Goal: Information Seeking & Learning: Check status

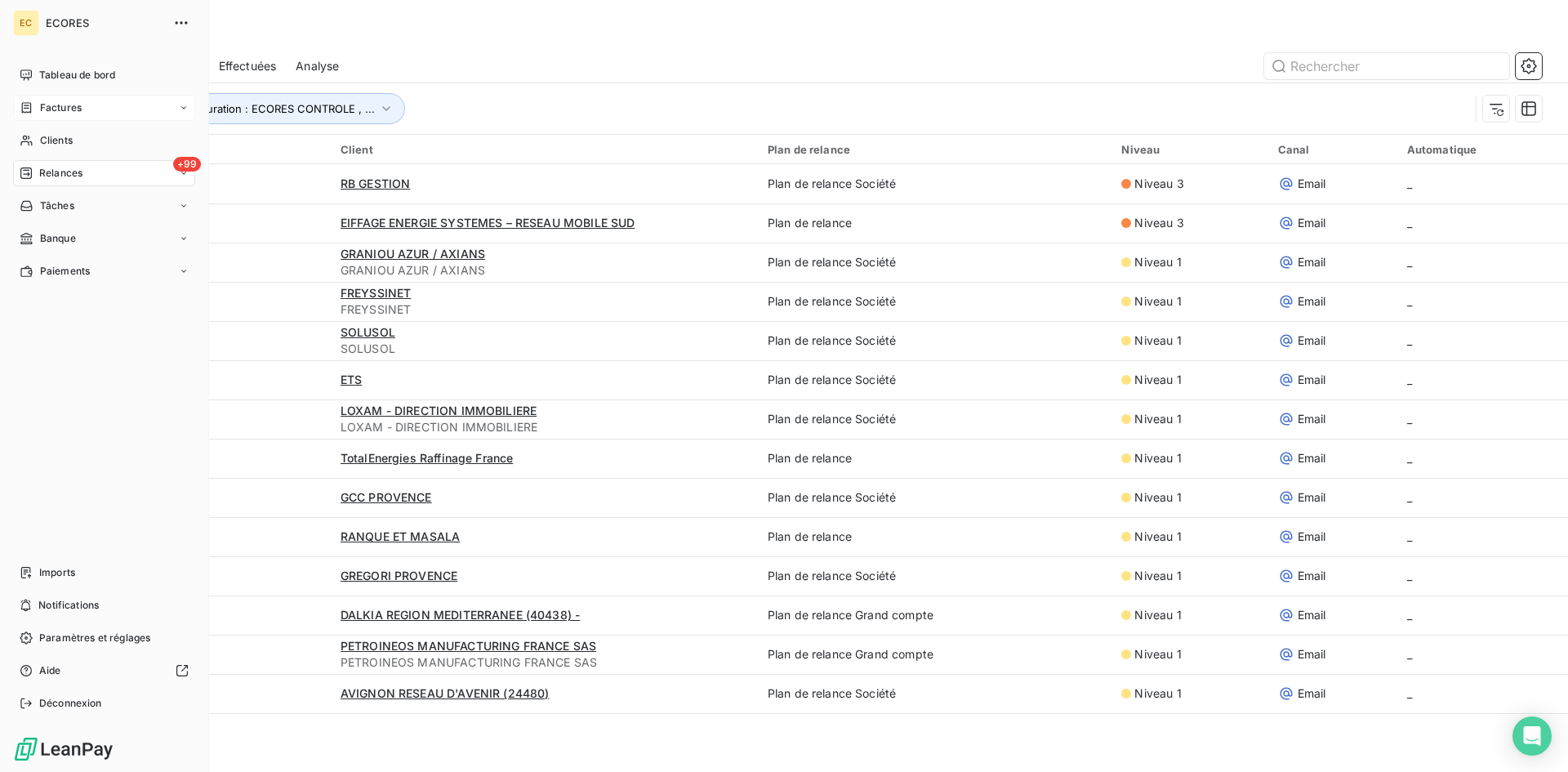
click at [65, 113] on span "Factures" at bounding box center [61, 107] width 42 height 14
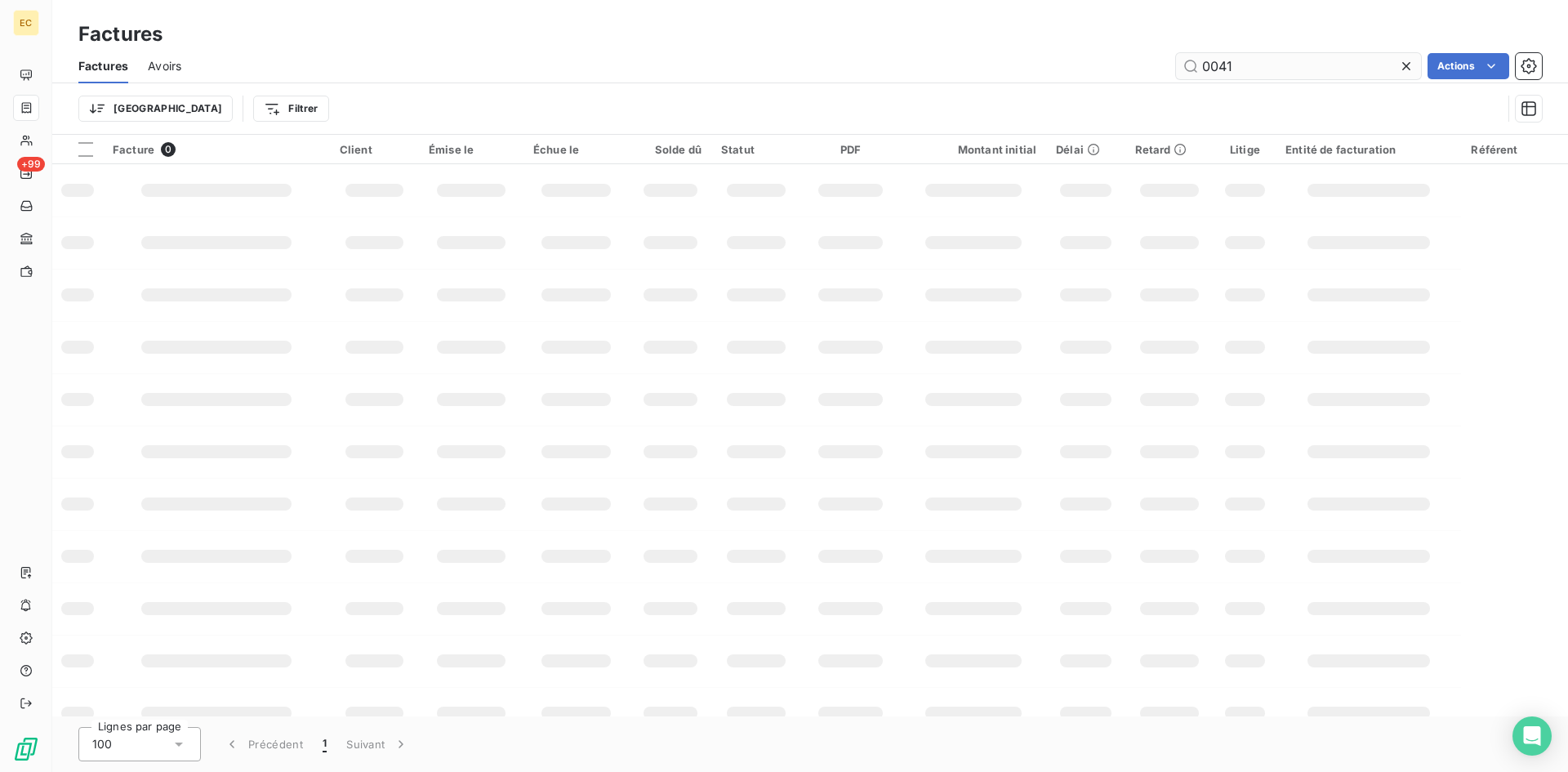
drag, startPoint x: 1253, startPoint y: 71, endPoint x: 1206, endPoint y: 63, distance: 47.7
click at [1206, 63] on input "0041" at bounding box center [1298, 65] width 245 height 26
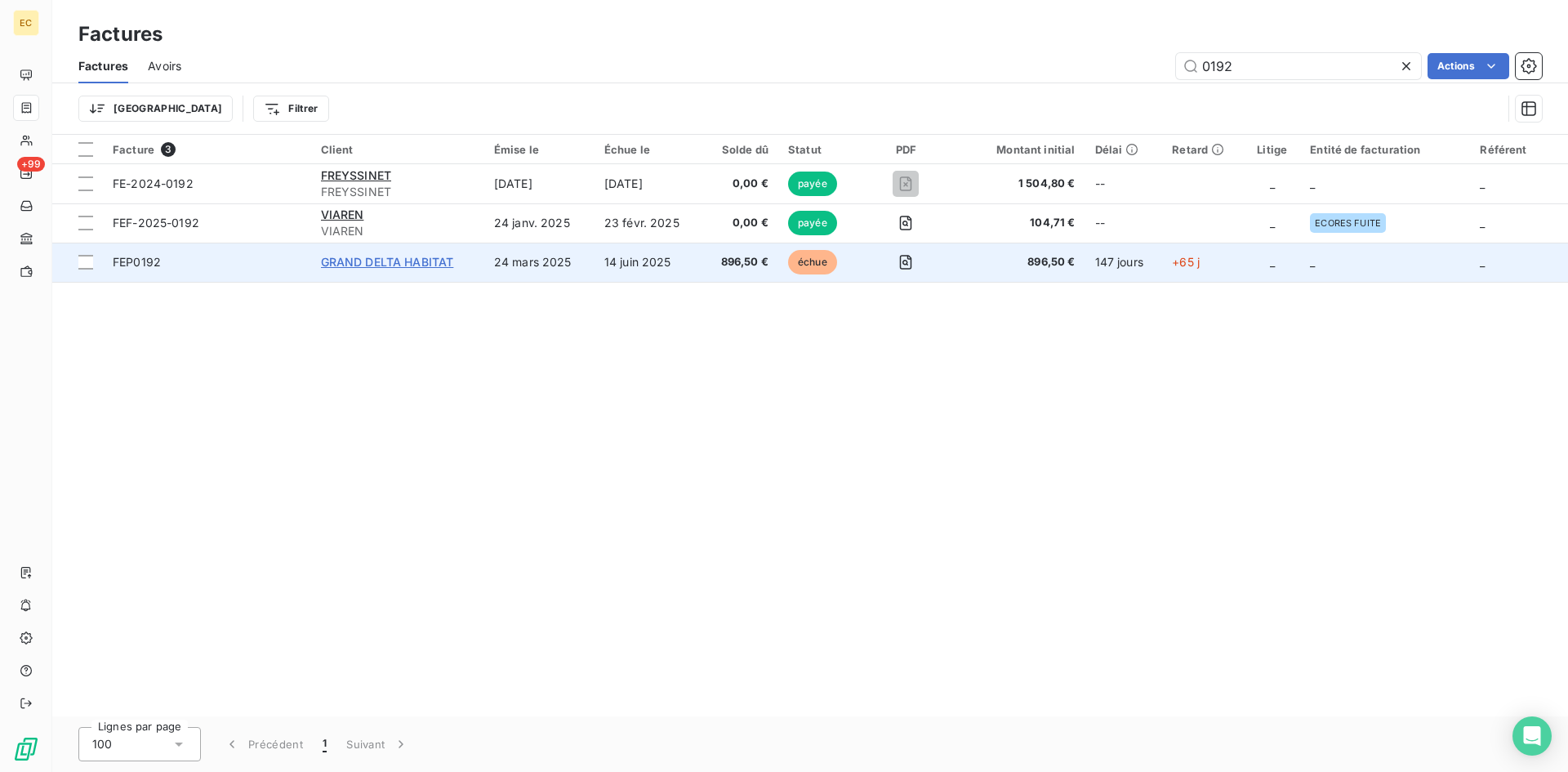
type input "0192"
click at [366, 264] on span "GRAND DELTA HABITAT" at bounding box center [387, 262] width 133 height 14
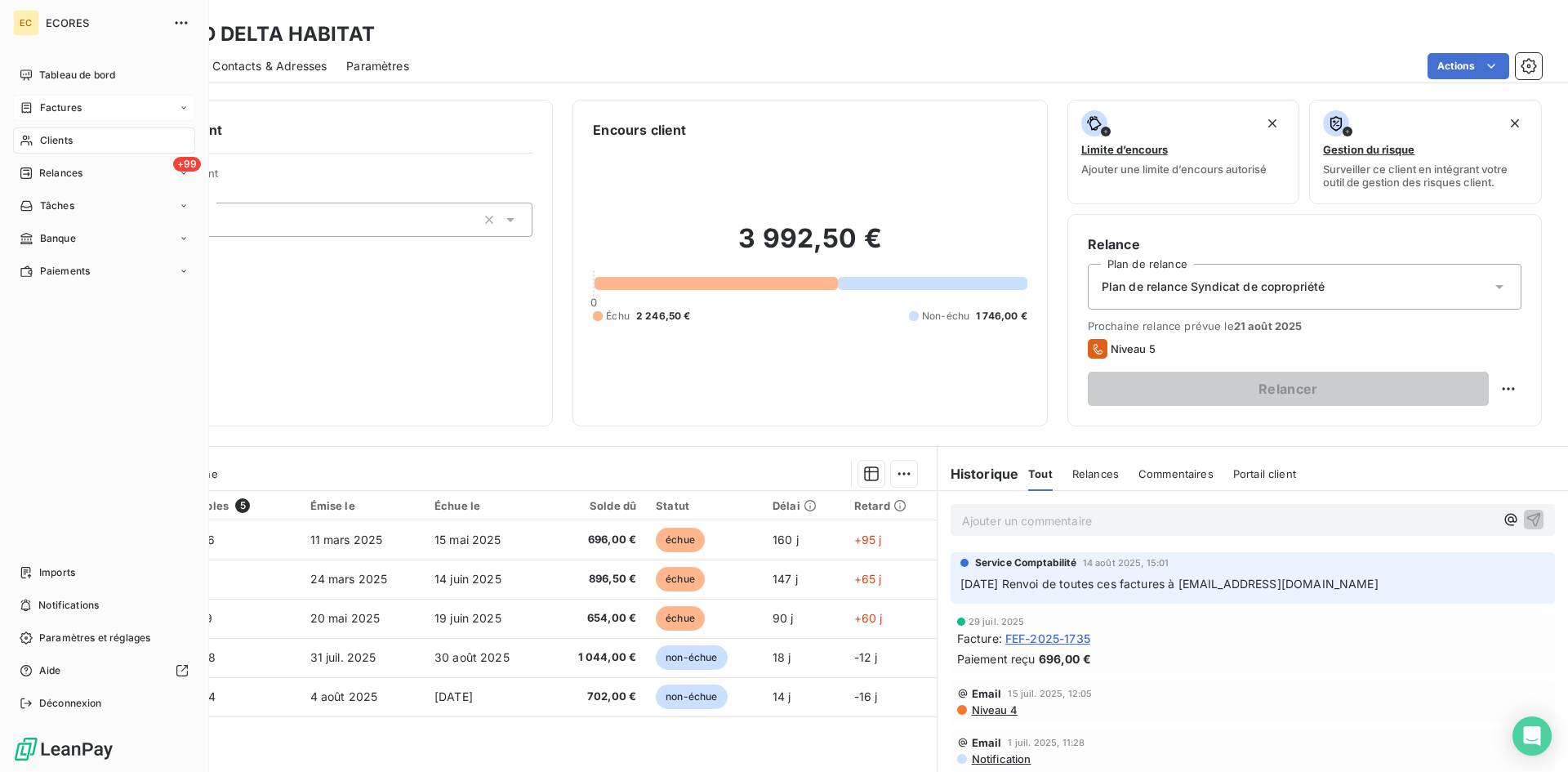
drag, startPoint x: 46, startPoint y: 107, endPoint x: 33, endPoint y: 116, distance: 15.8
click at [46, 107] on span "Factures" at bounding box center [61, 107] width 42 height 14
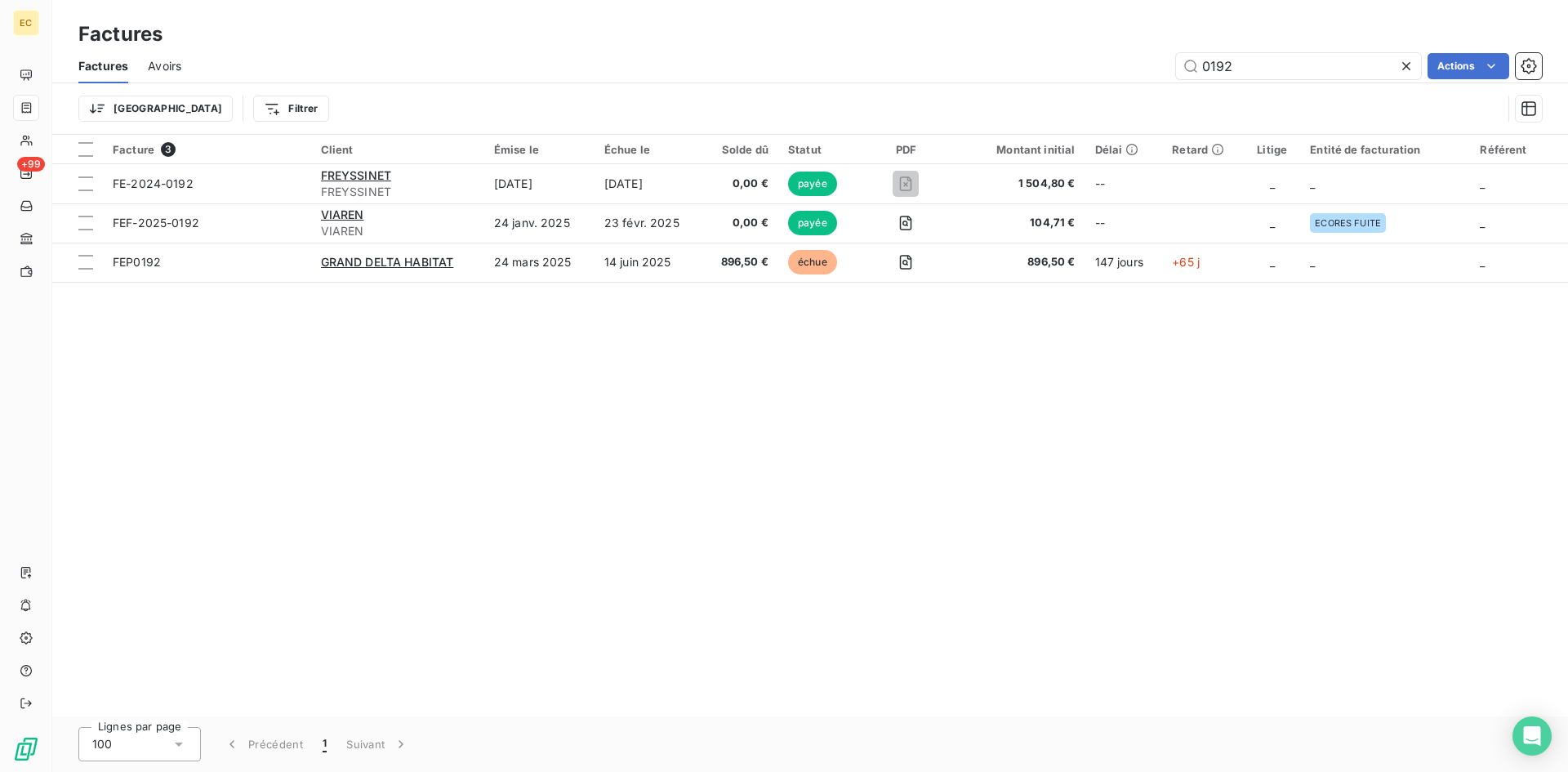
drag, startPoint x: 1214, startPoint y: 63, endPoint x: 1140, endPoint y: 69, distance: 74.2
click at [1140, 69] on div "0192 Actions" at bounding box center [871, 65] width 1341 height 26
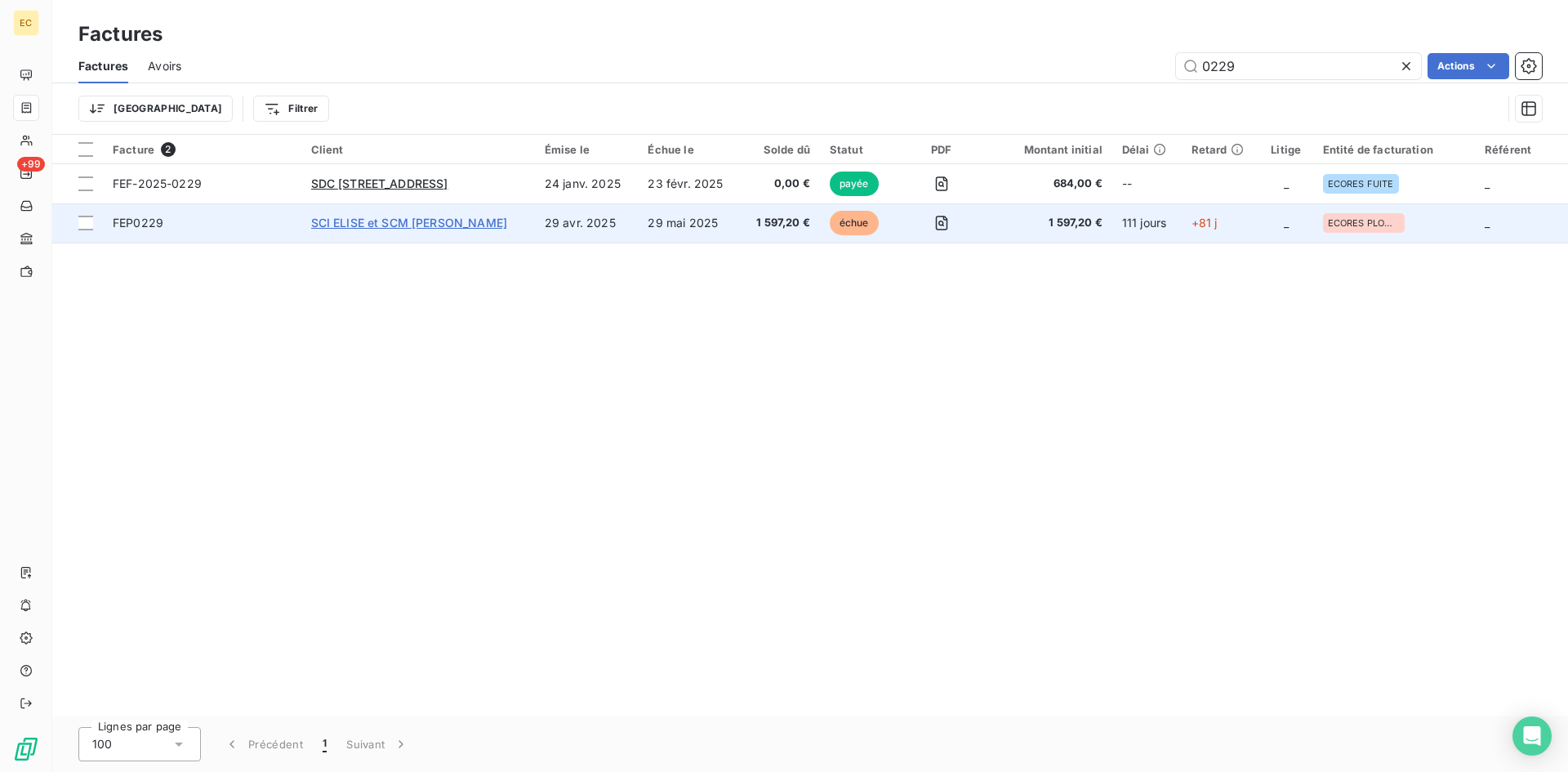
type input "0229"
click at [377, 223] on span "SCI ELISE et SCM [PERSON_NAME]" at bounding box center [409, 222] width 197 height 14
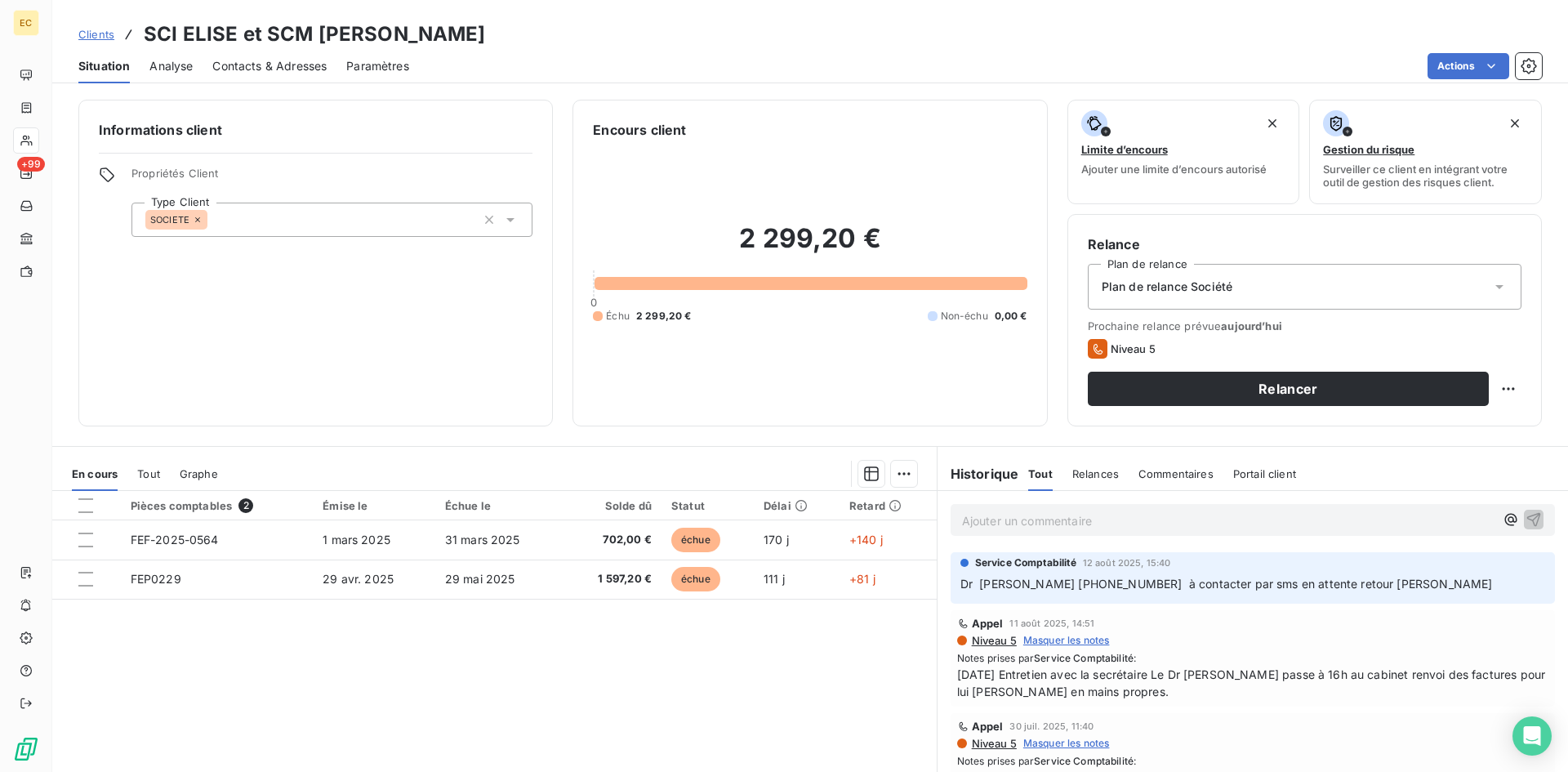
scroll to position [81, 0]
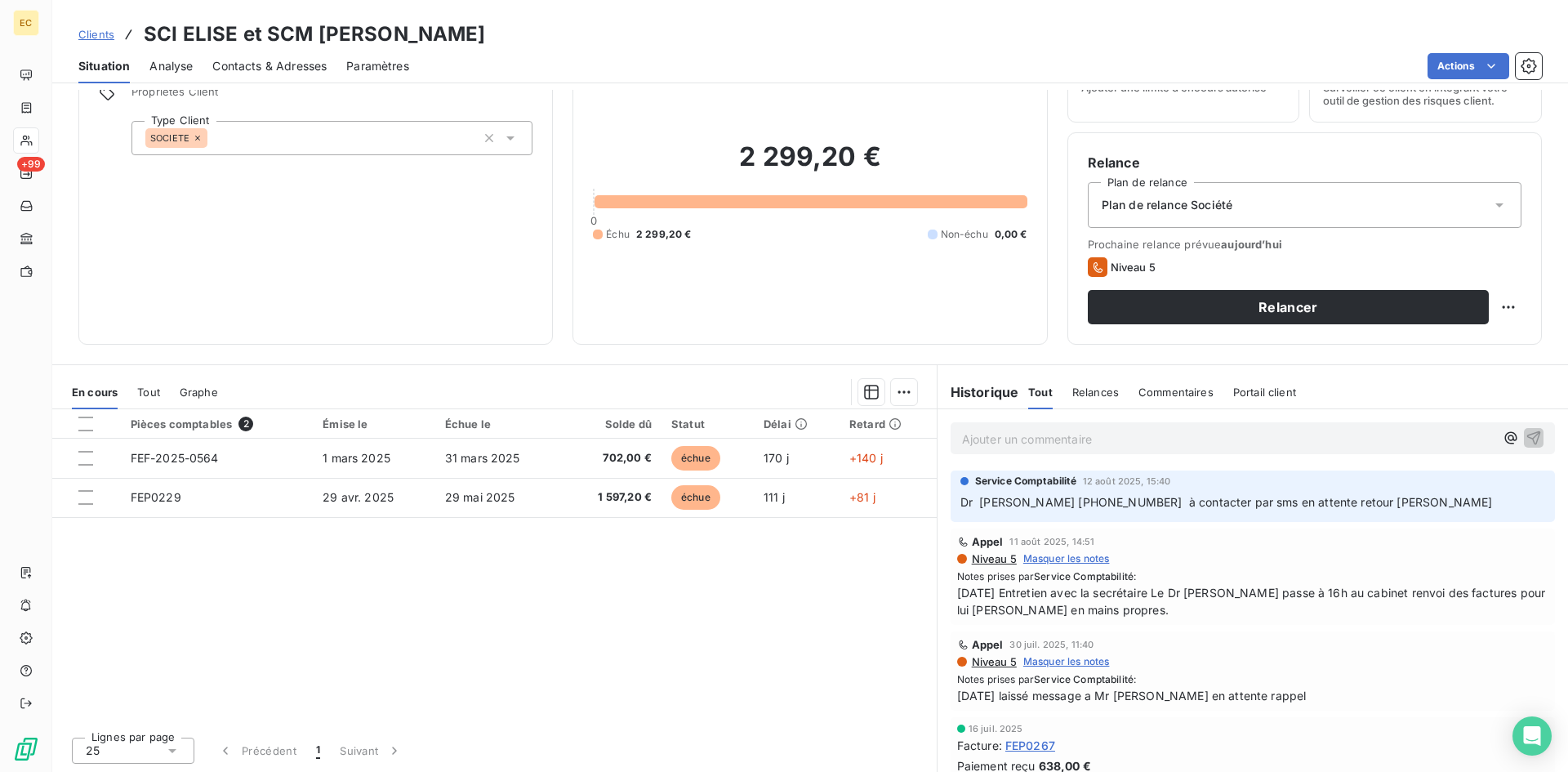
click at [104, 31] on span "Clients" at bounding box center [96, 34] width 36 height 13
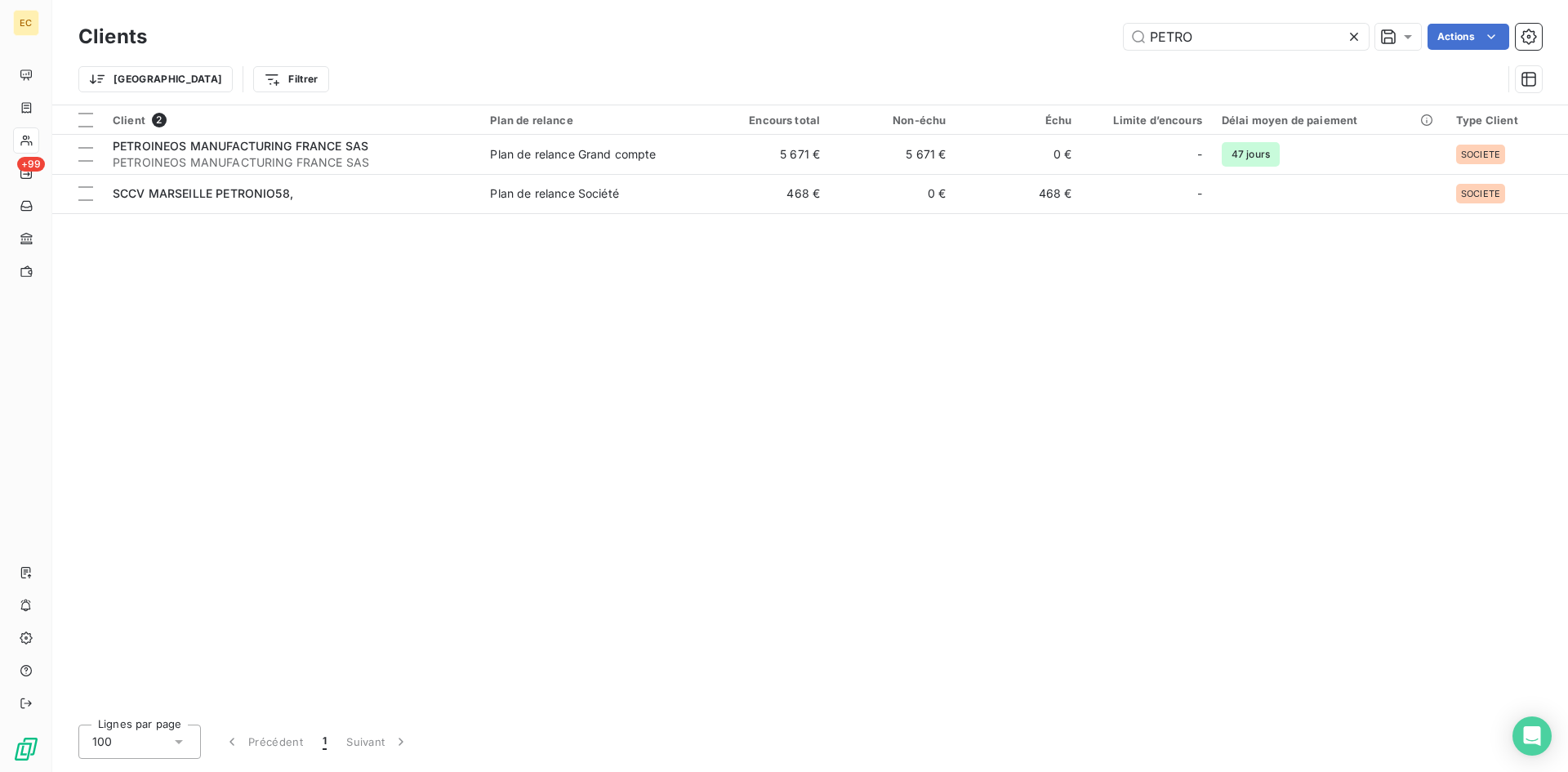
drag, startPoint x: 1210, startPoint y: 36, endPoint x: 1089, endPoint y: 14, distance: 123.0
click at [1091, 19] on div "Clients PETRO Actions Trier Filtrer" at bounding box center [810, 52] width 1516 height 105
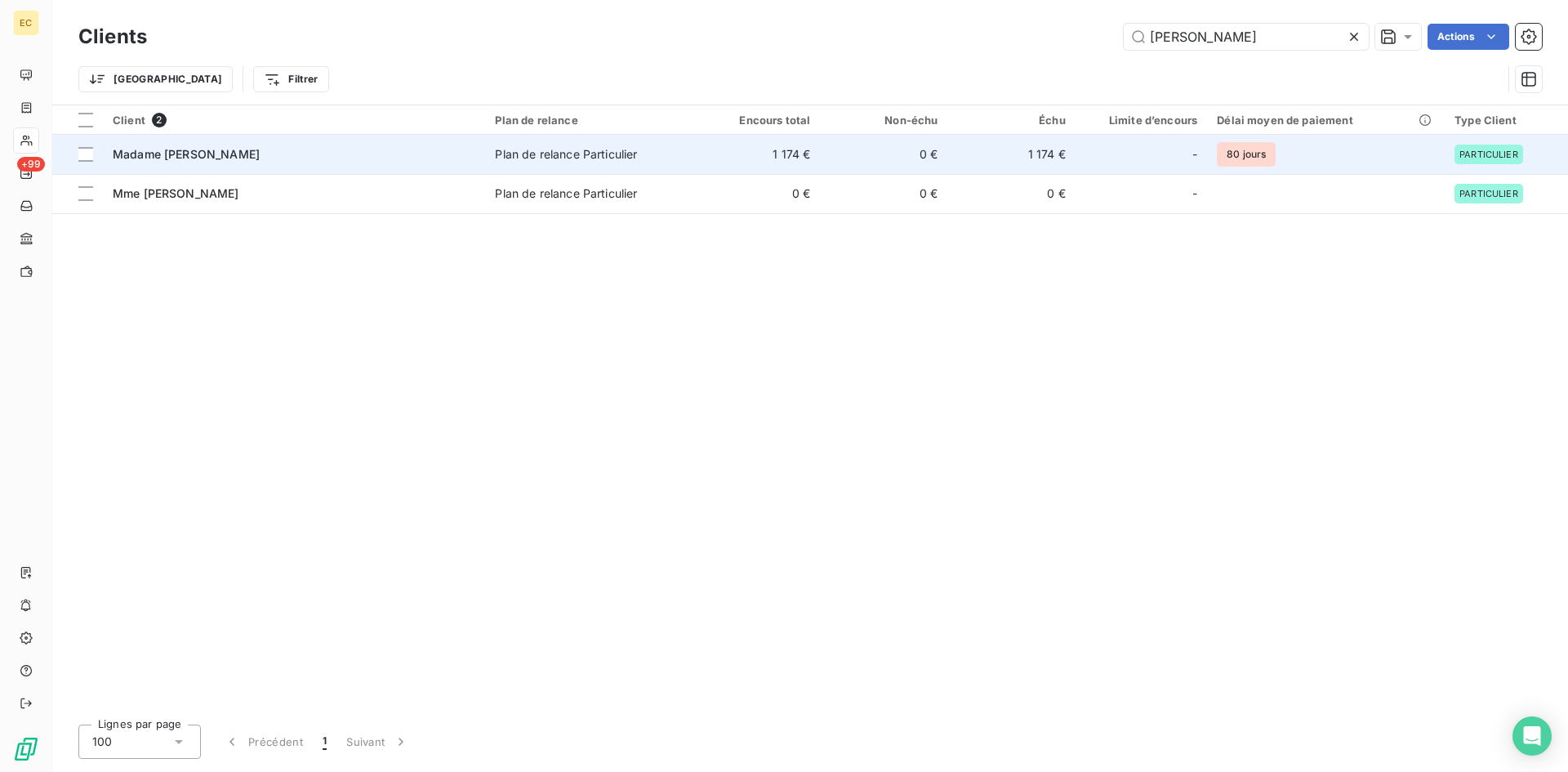
type input "[PERSON_NAME]"
click at [343, 166] on td "Madame [PERSON_NAME]" at bounding box center [294, 155] width 382 height 39
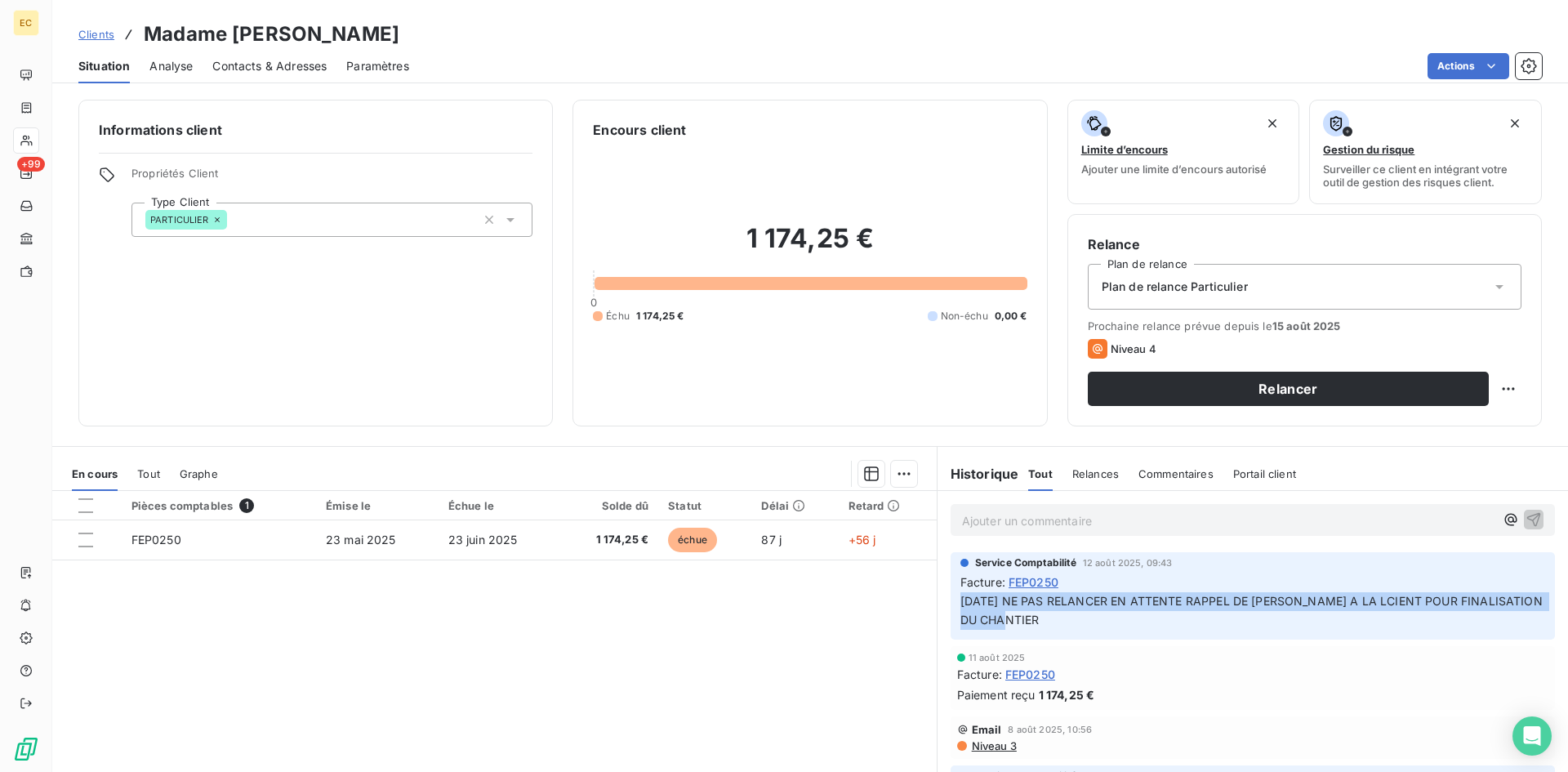
drag, startPoint x: 1038, startPoint y: 616, endPoint x: 951, endPoint y: 600, distance: 88.5
click at [951, 600] on div "Service Comptabilité 12 août 2025, 09:43 Facture : FEP0250 [DATE] NE PAS RELANC…" at bounding box center [1253, 596] width 604 height 88
copy span "[DATE] NE PAS RELANCER EN ATTENTE RAPPEL DE [PERSON_NAME] A LA LCIENT POUR FINA…"
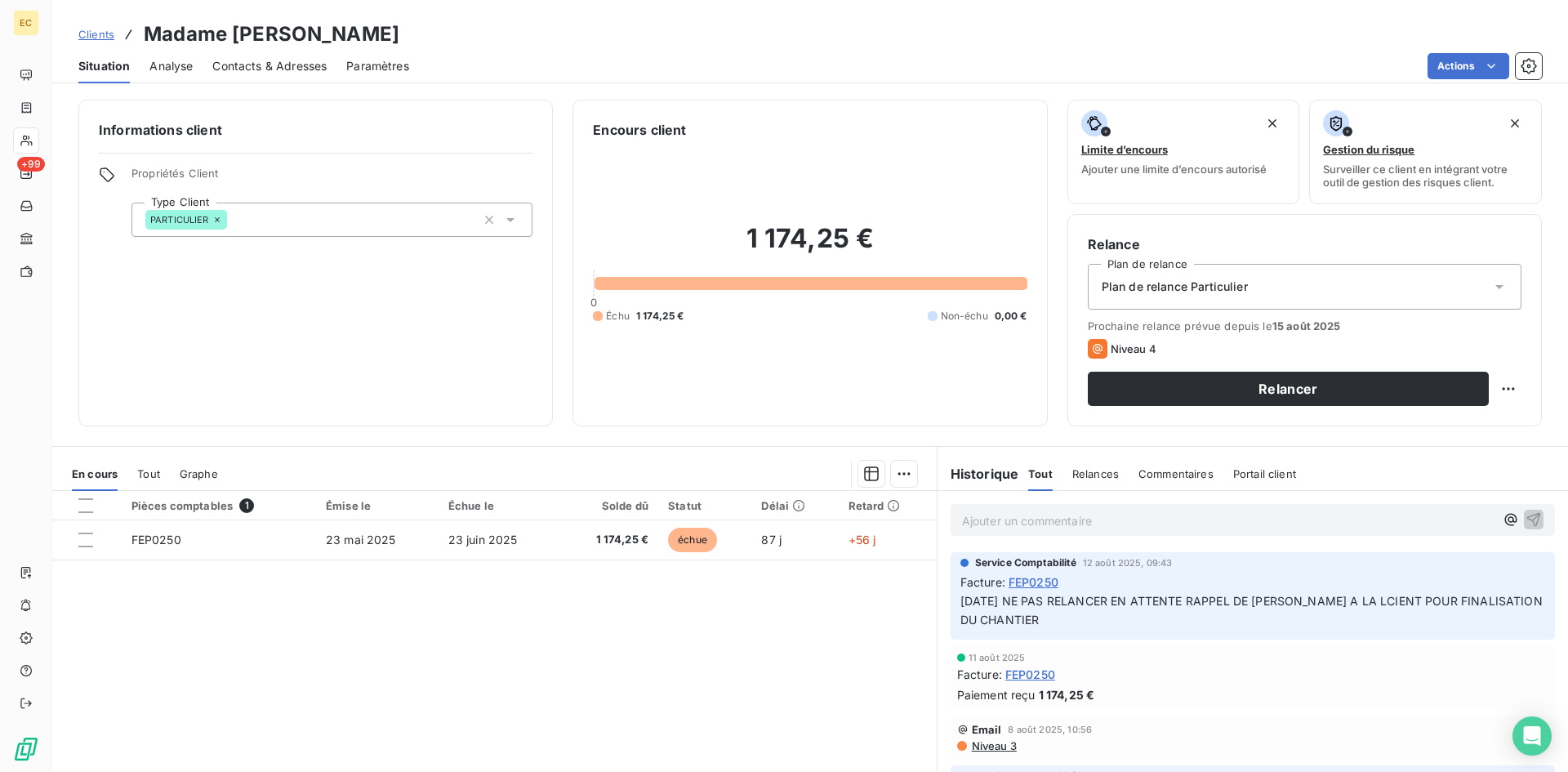
click at [1009, 423] on div "Encours client 1 174,25 € 0 Échu 1 174,25 € Non-échu 0,00 €" at bounding box center [809, 264] width 474 height 327
click at [88, 31] on span "Clients" at bounding box center [96, 34] width 36 height 13
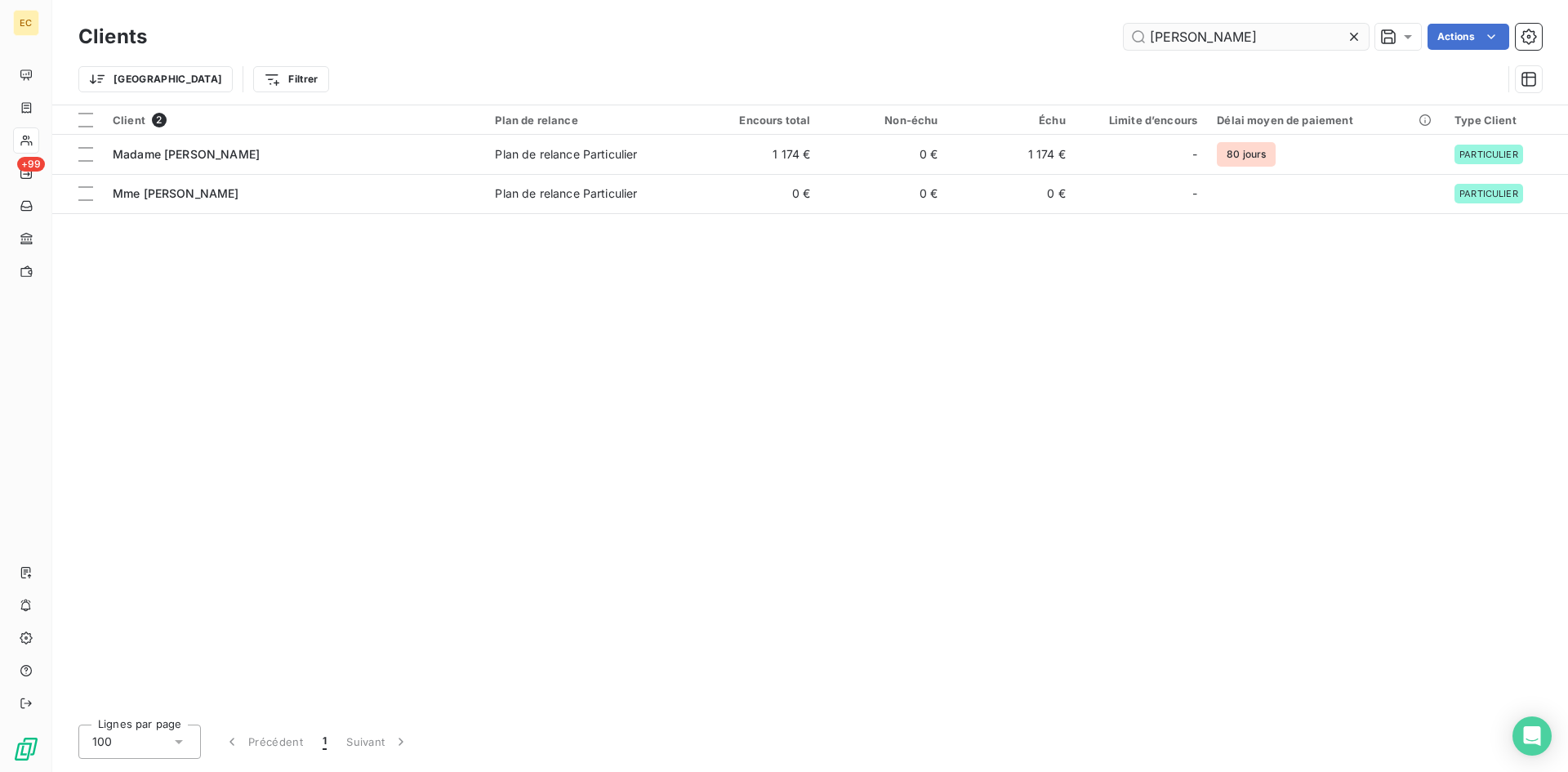
drag, startPoint x: 1203, startPoint y: 39, endPoint x: 1136, endPoint y: 43, distance: 67.1
click at [1136, 43] on input "[PERSON_NAME]" at bounding box center [1246, 37] width 245 height 26
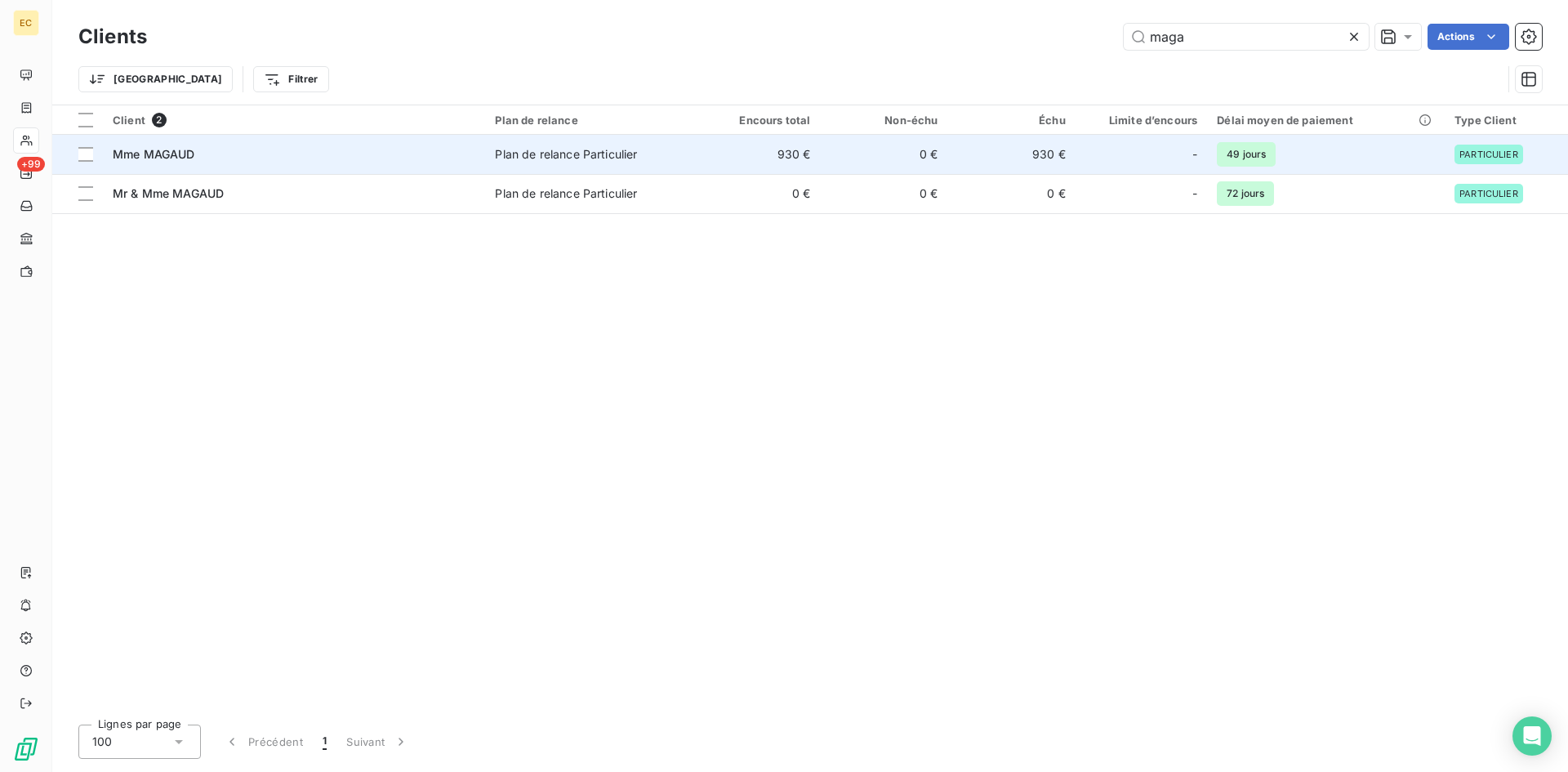
type input "maga"
click at [256, 168] on td "Mme MAGAUD" at bounding box center [294, 155] width 382 height 39
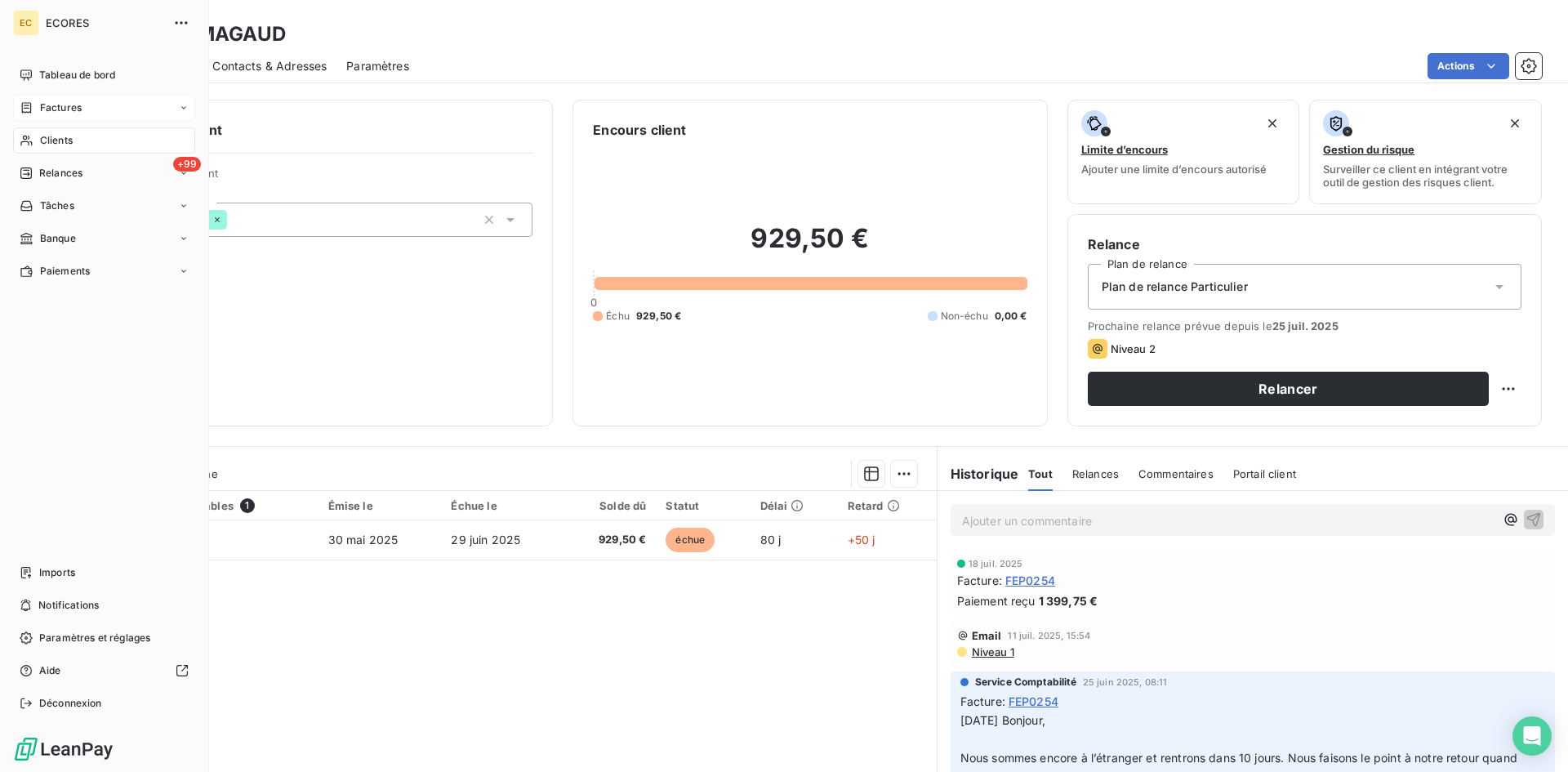
drag, startPoint x: 50, startPoint y: 109, endPoint x: 63, endPoint y: 109, distance: 13.0
click at [50, 109] on span "Factures" at bounding box center [61, 107] width 42 height 14
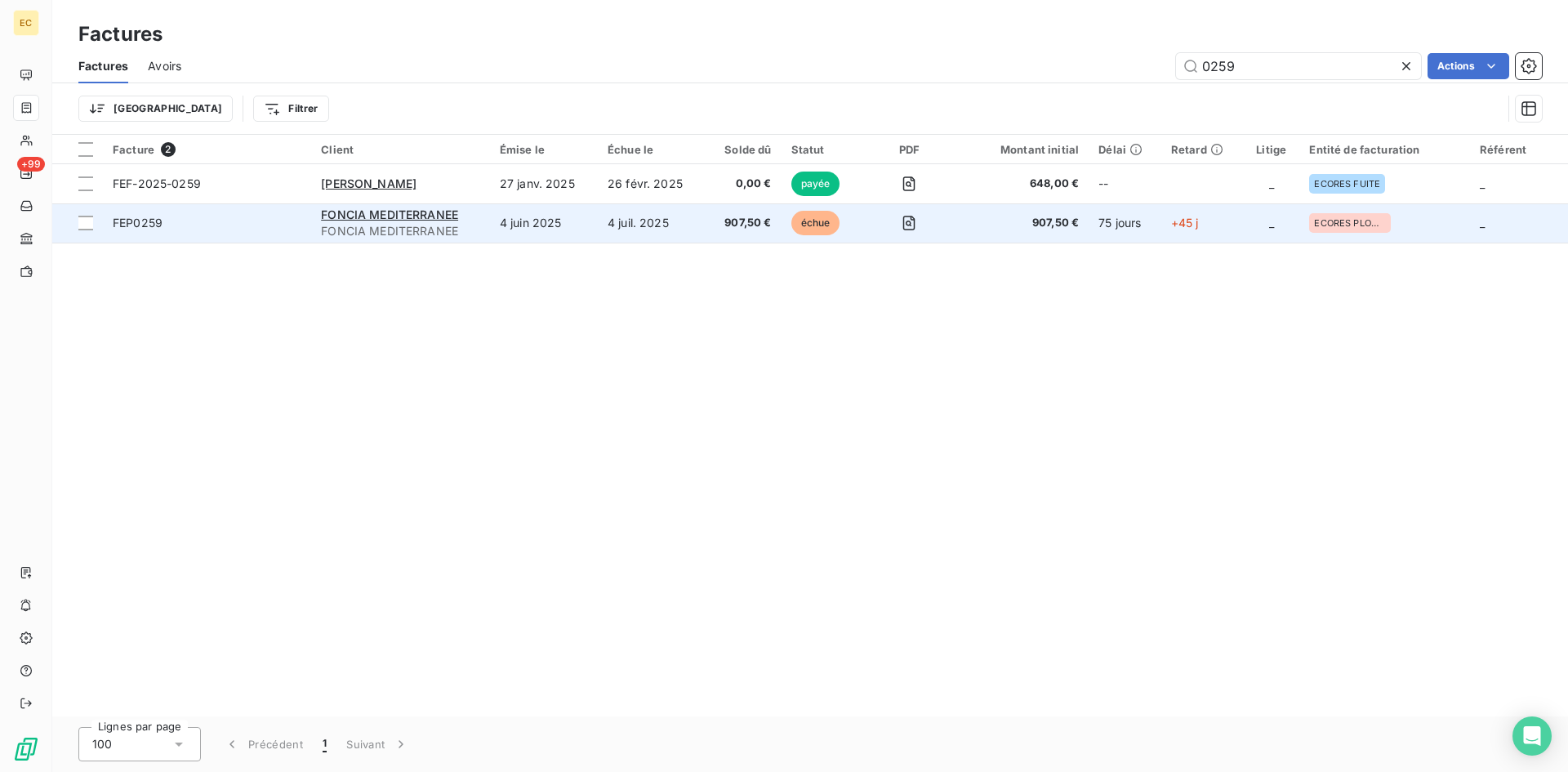
type input "0259"
click at [435, 223] on span "FONCIA MEDITERRANEE" at bounding box center [400, 231] width 159 height 16
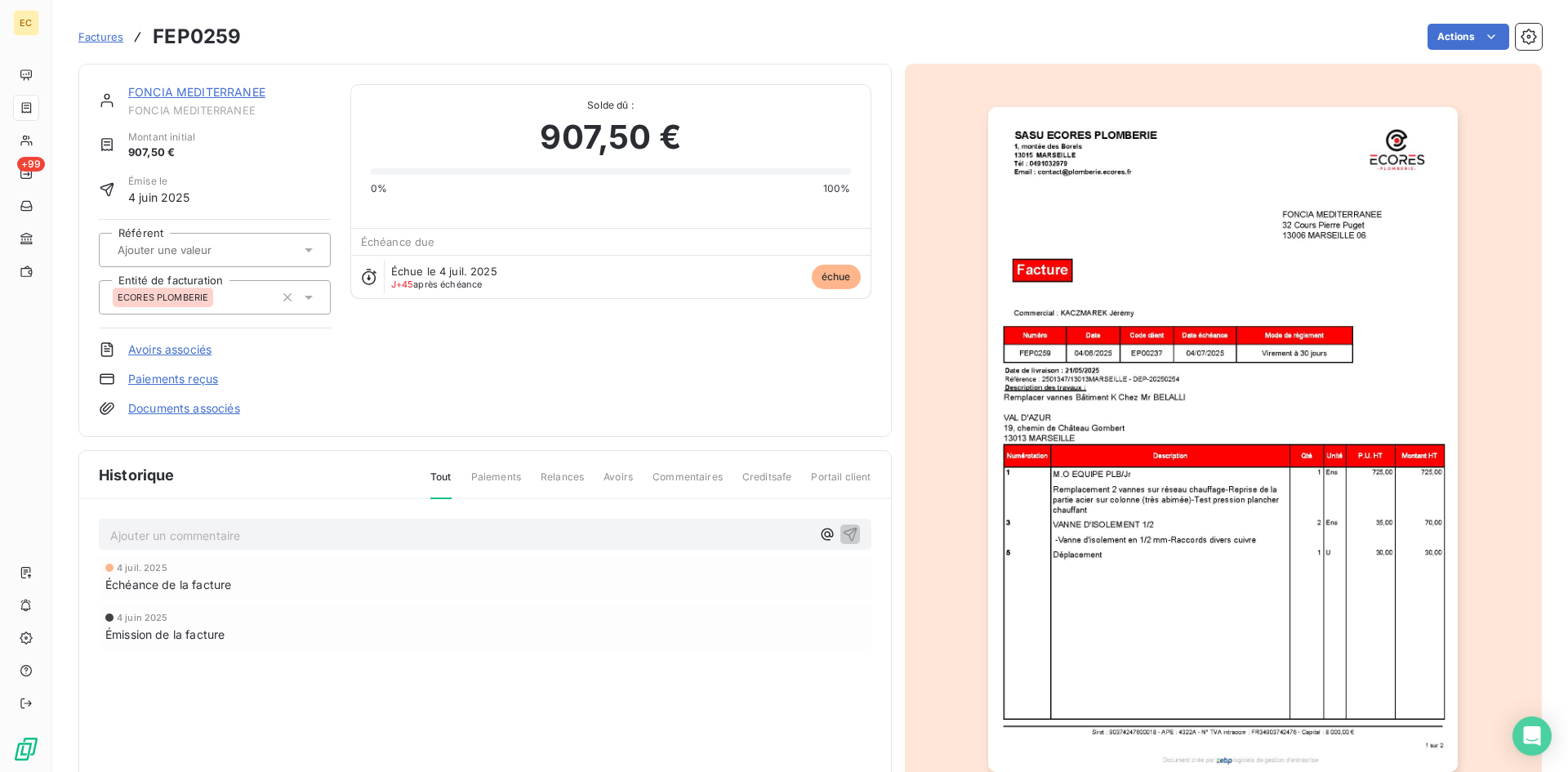
click at [209, 95] on link "FONCIA MEDITERRANEE" at bounding box center [197, 92] width 138 height 14
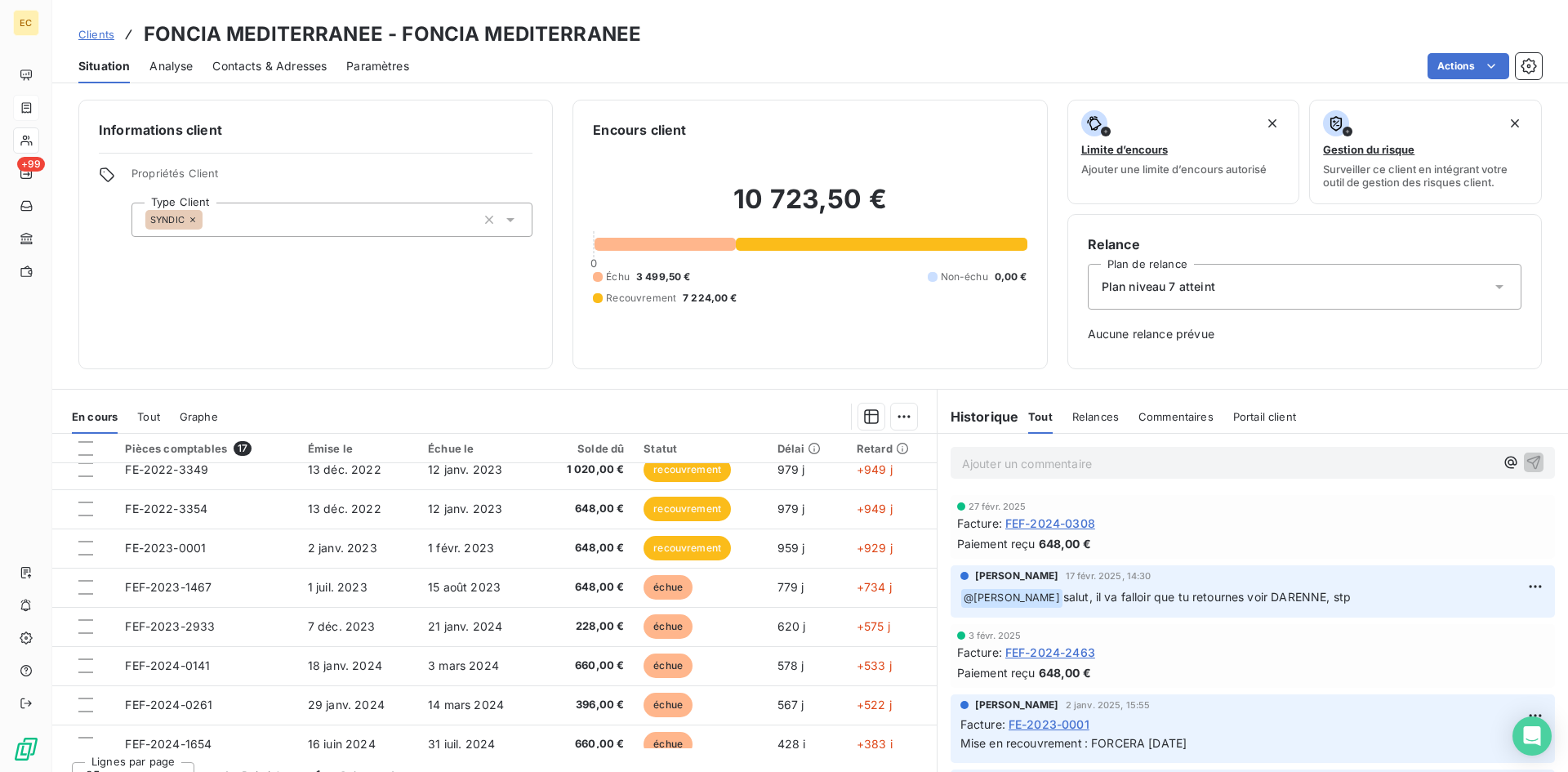
scroll to position [382, 0]
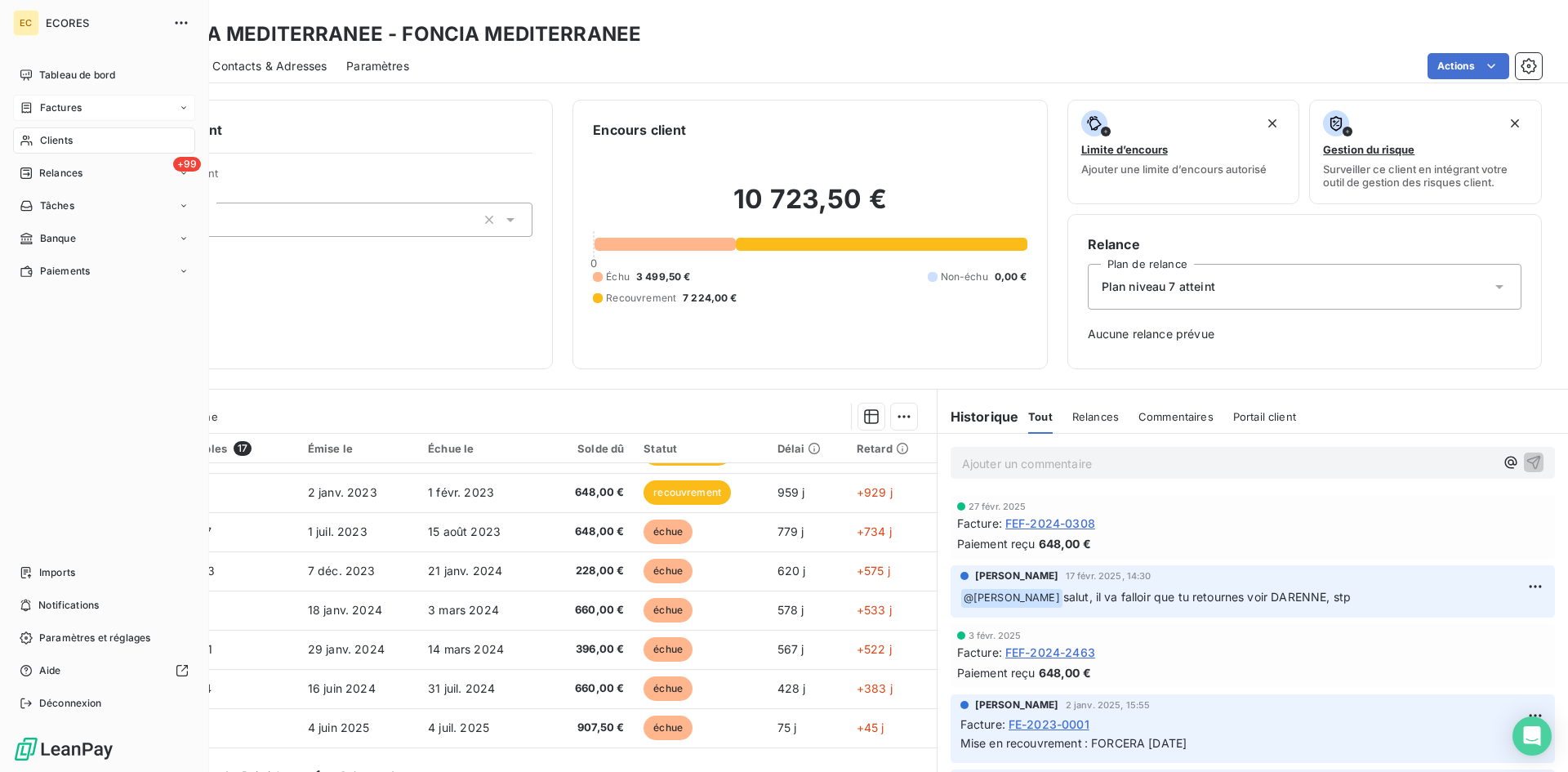
click at [90, 101] on div "Factures" at bounding box center [105, 107] width 182 height 26
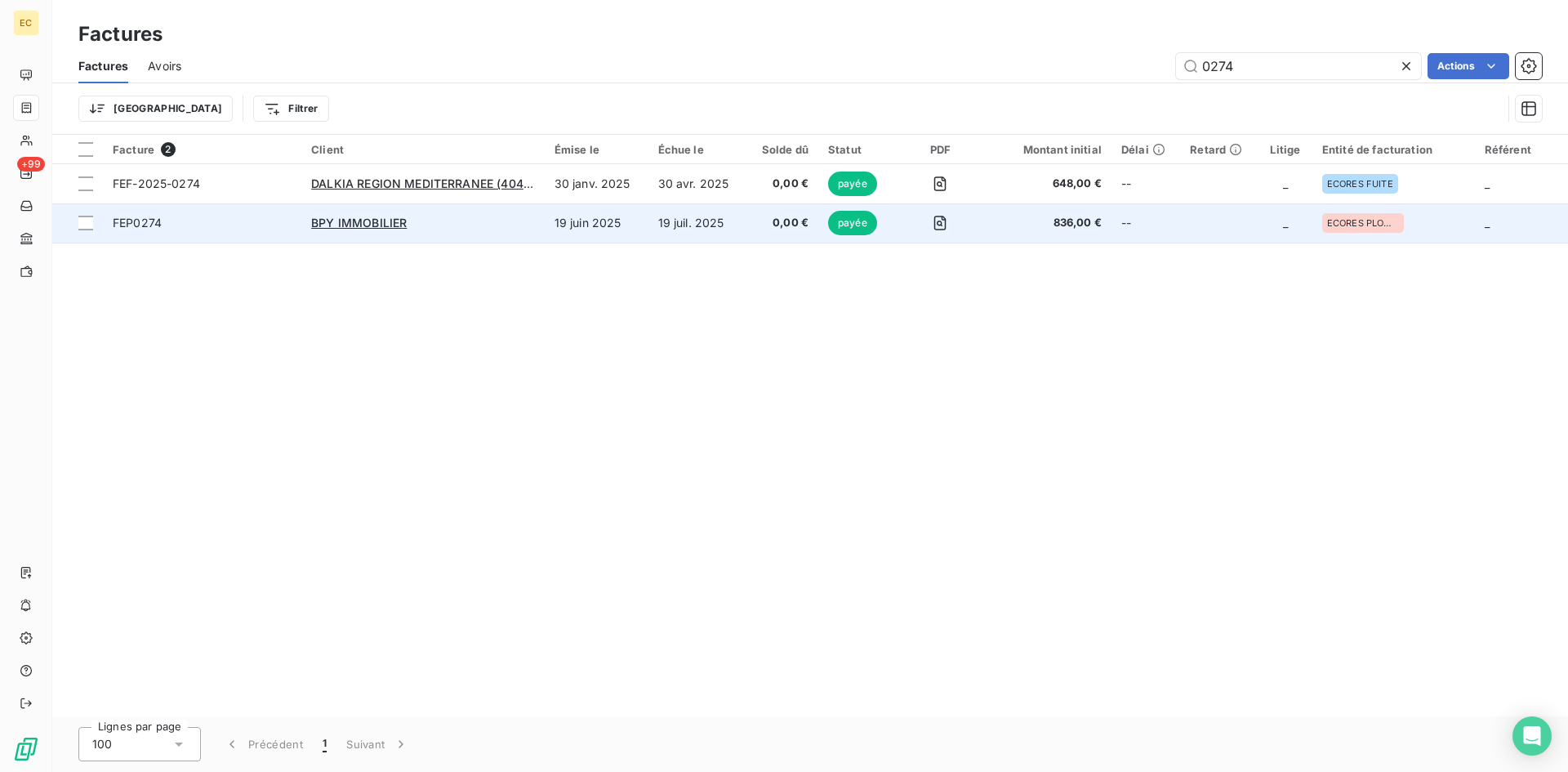
type input "0274"
click at [336, 231] on td "BPY IMMOBILIER" at bounding box center [422, 223] width 242 height 39
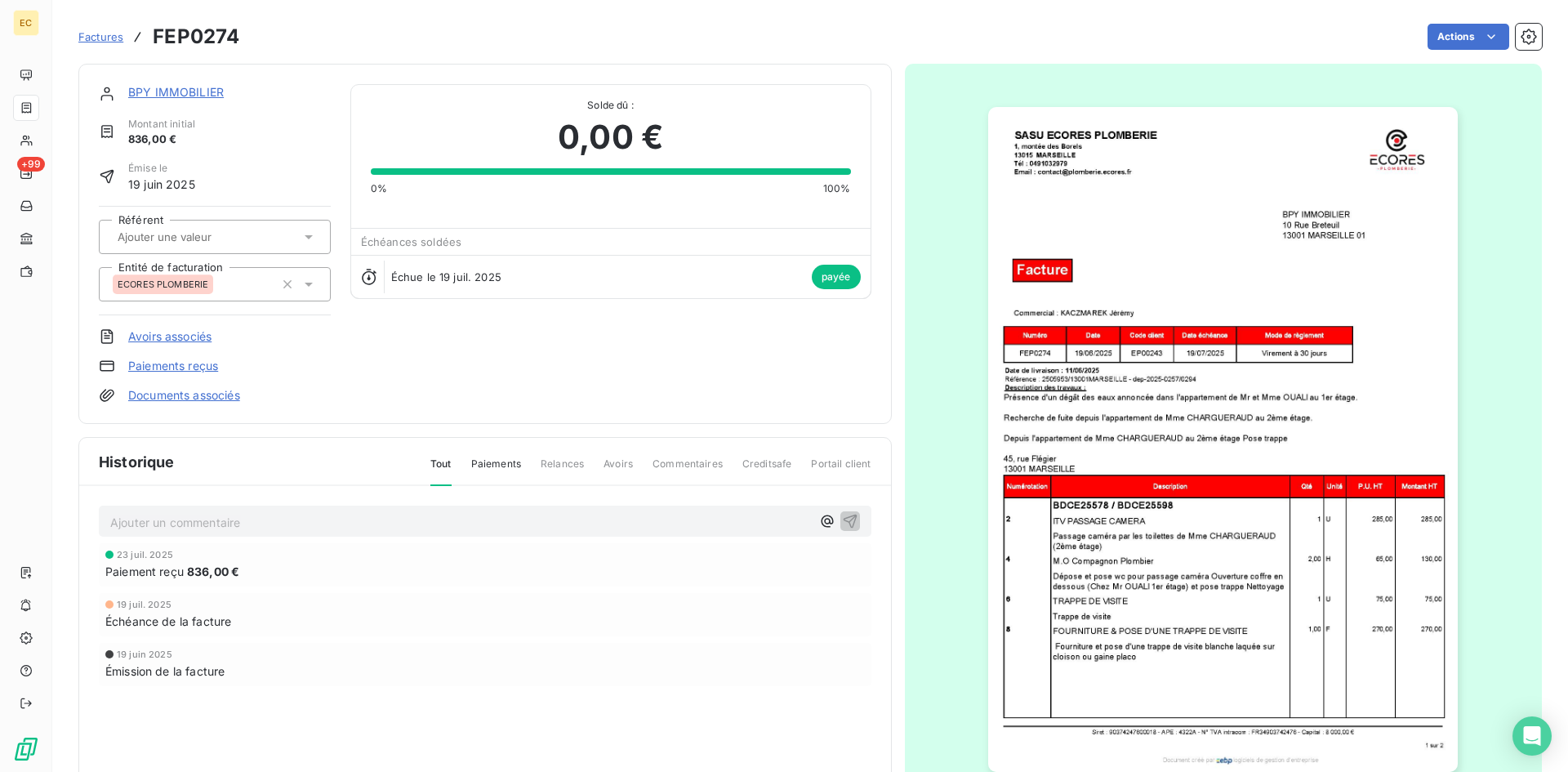
click at [1467, 23] on div "Factures FEP0274 Actions" at bounding box center [810, 37] width 1463 height 34
click at [163, 90] on link "BPY IMMOBILIER" at bounding box center [176, 92] width 96 height 14
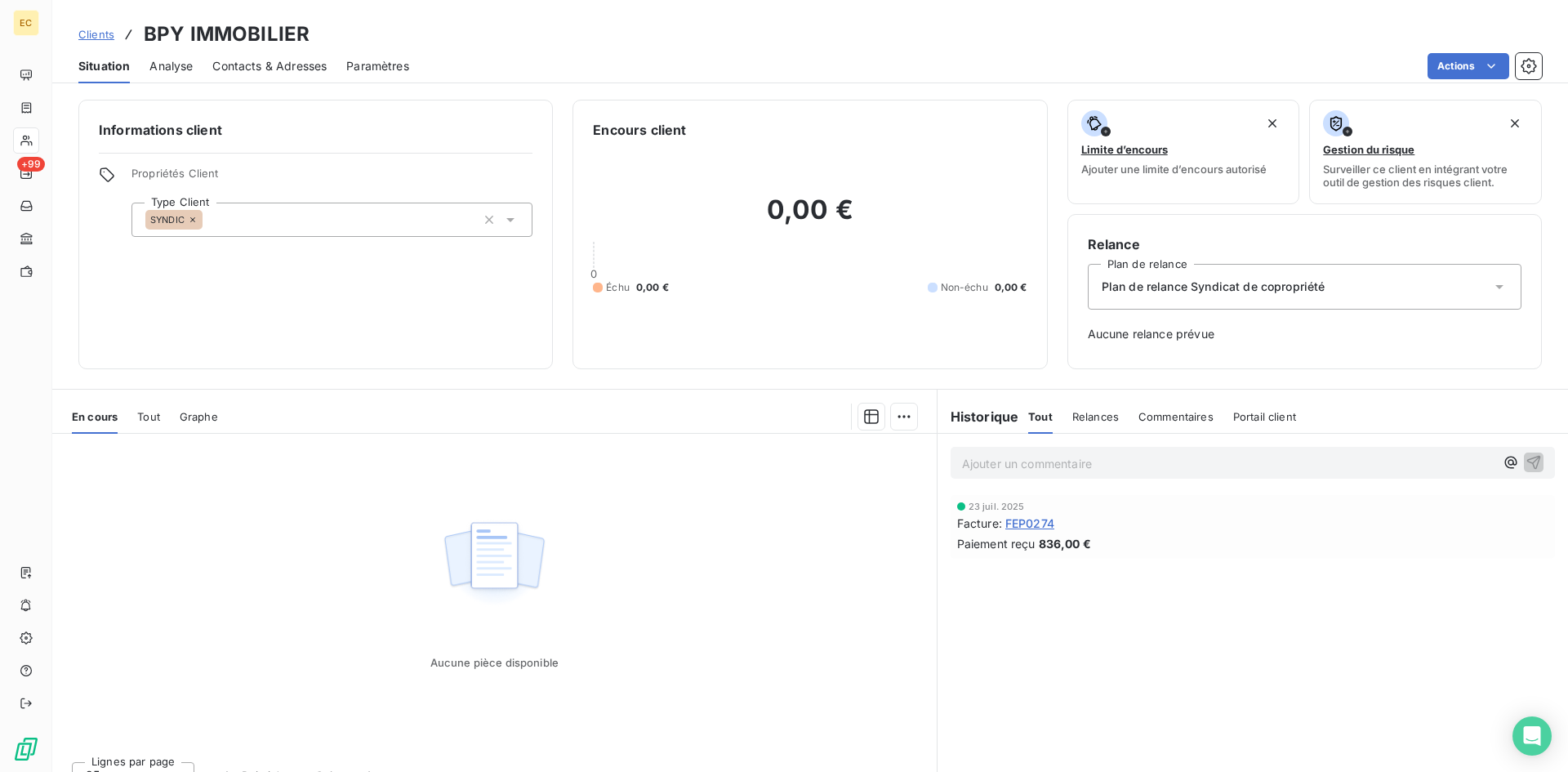
click at [899, 444] on div "Aucune pièce disponible" at bounding box center [495, 591] width 885 height 315
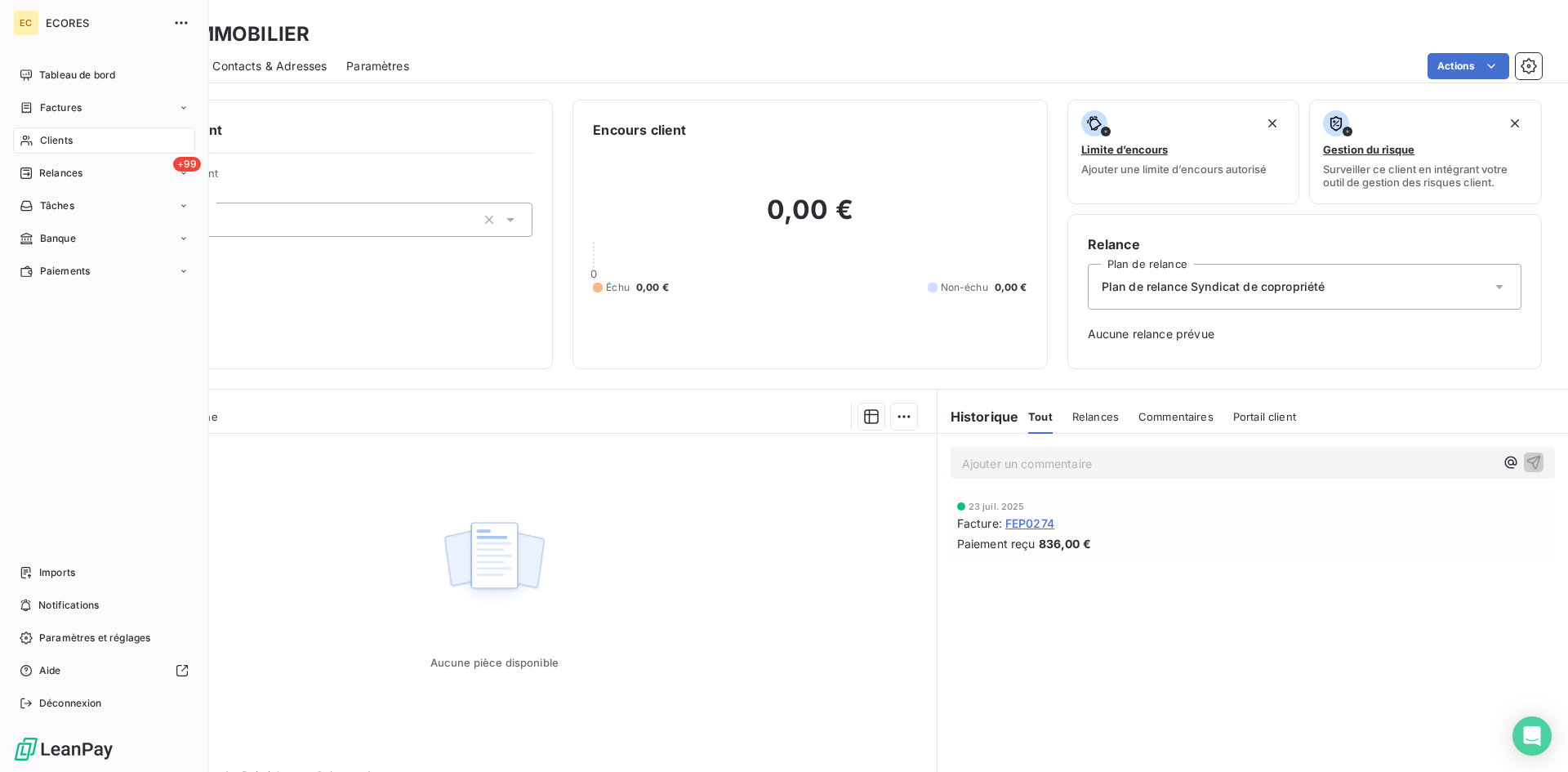
click at [55, 105] on span "Factures" at bounding box center [61, 107] width 42 height 14
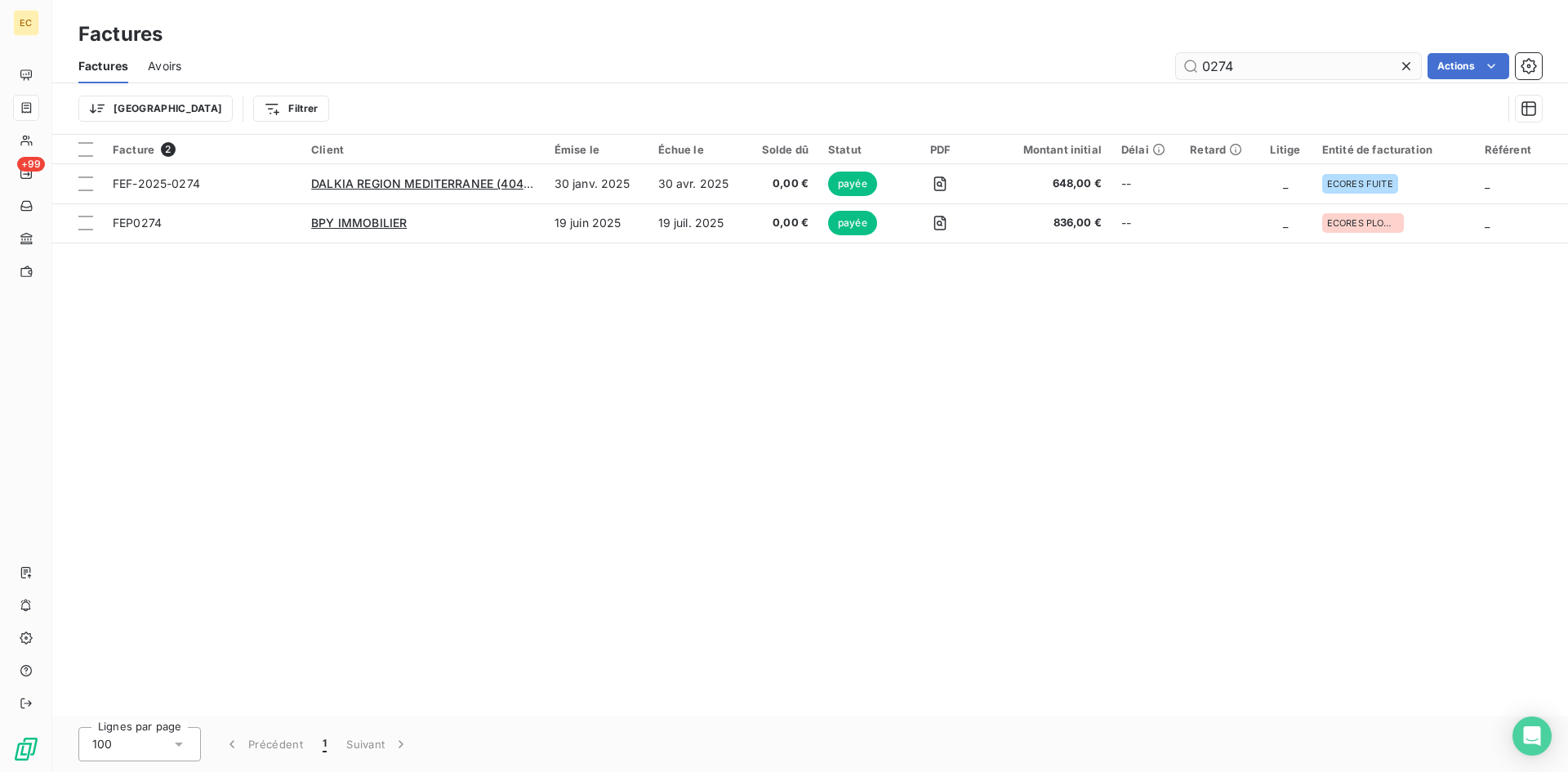
drag, startPoint x: 1245, startPoint y: 63, endPoint x: 1200, endPoint y: 68, distance: 45.3
click at [1200, 68] on input "0274" at bounding box center [1298, 65] width 245 height 26
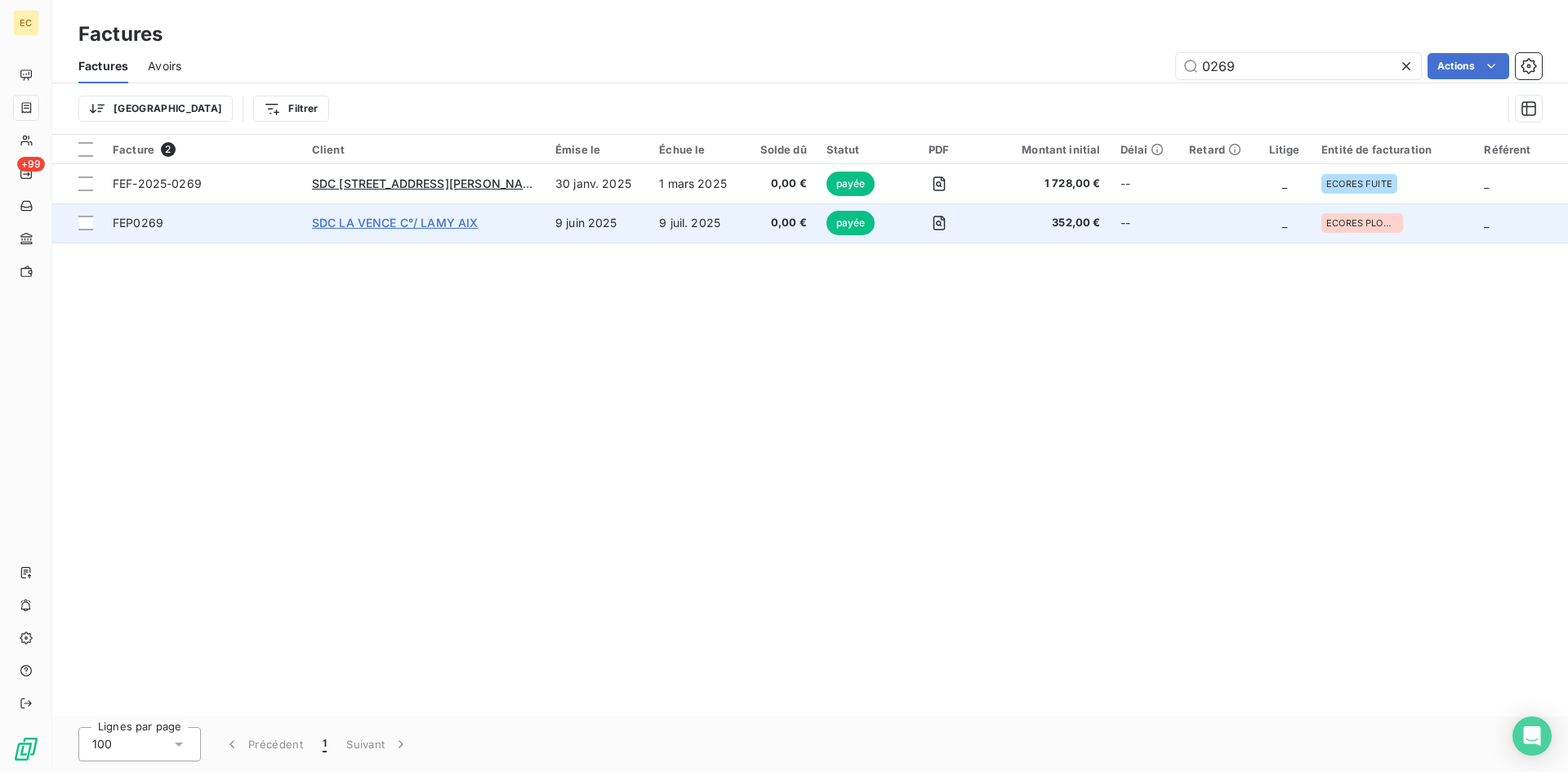
type input "0269"
click at [372, 223] on span "SDC LA VENCE C°/ LAMY AIX" at bounding box center [395, 222] width 166 height 14
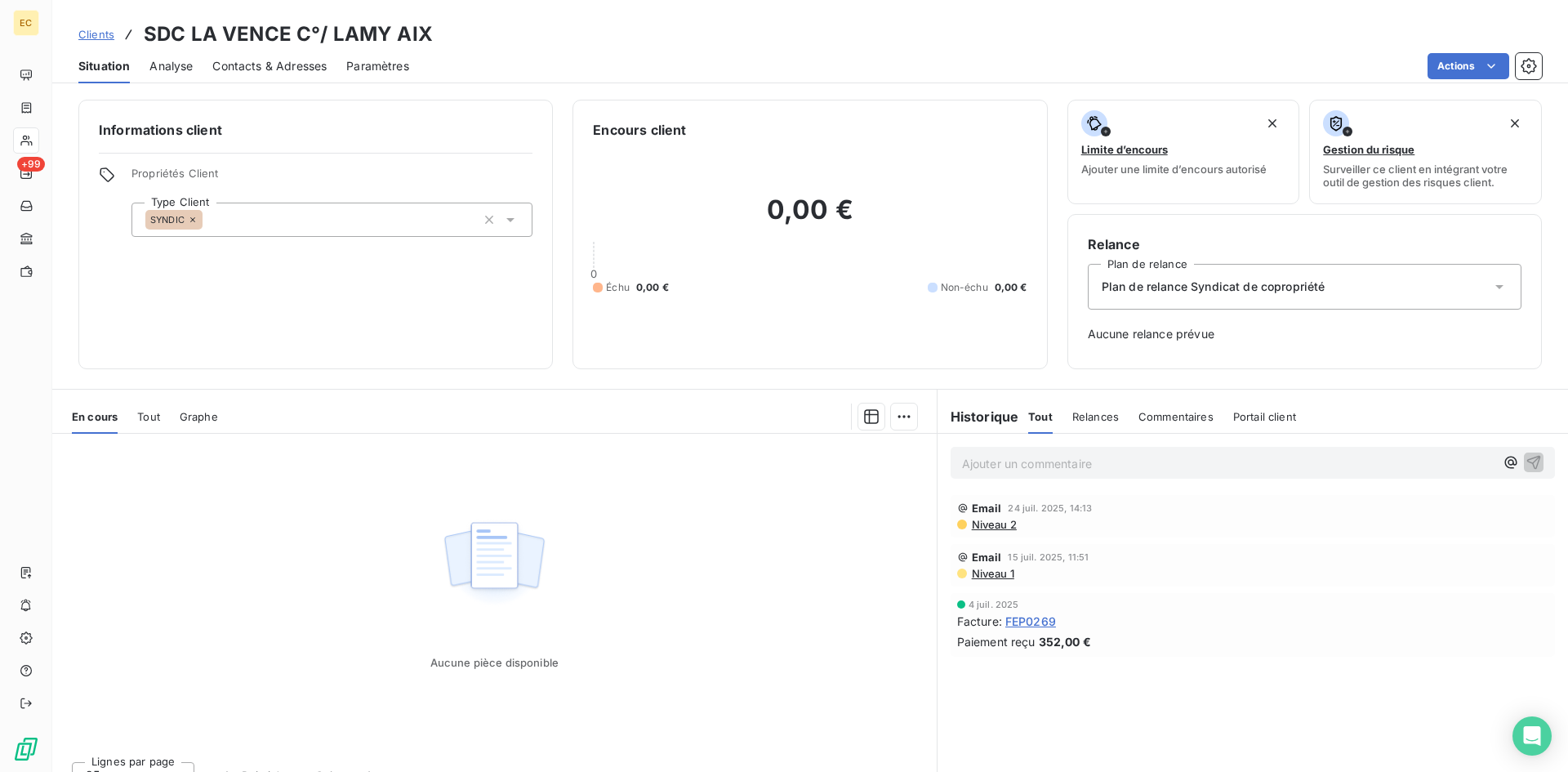
click at [169, 67] on span "Analyse" at bounding box center [171, 66] width 43 height 16
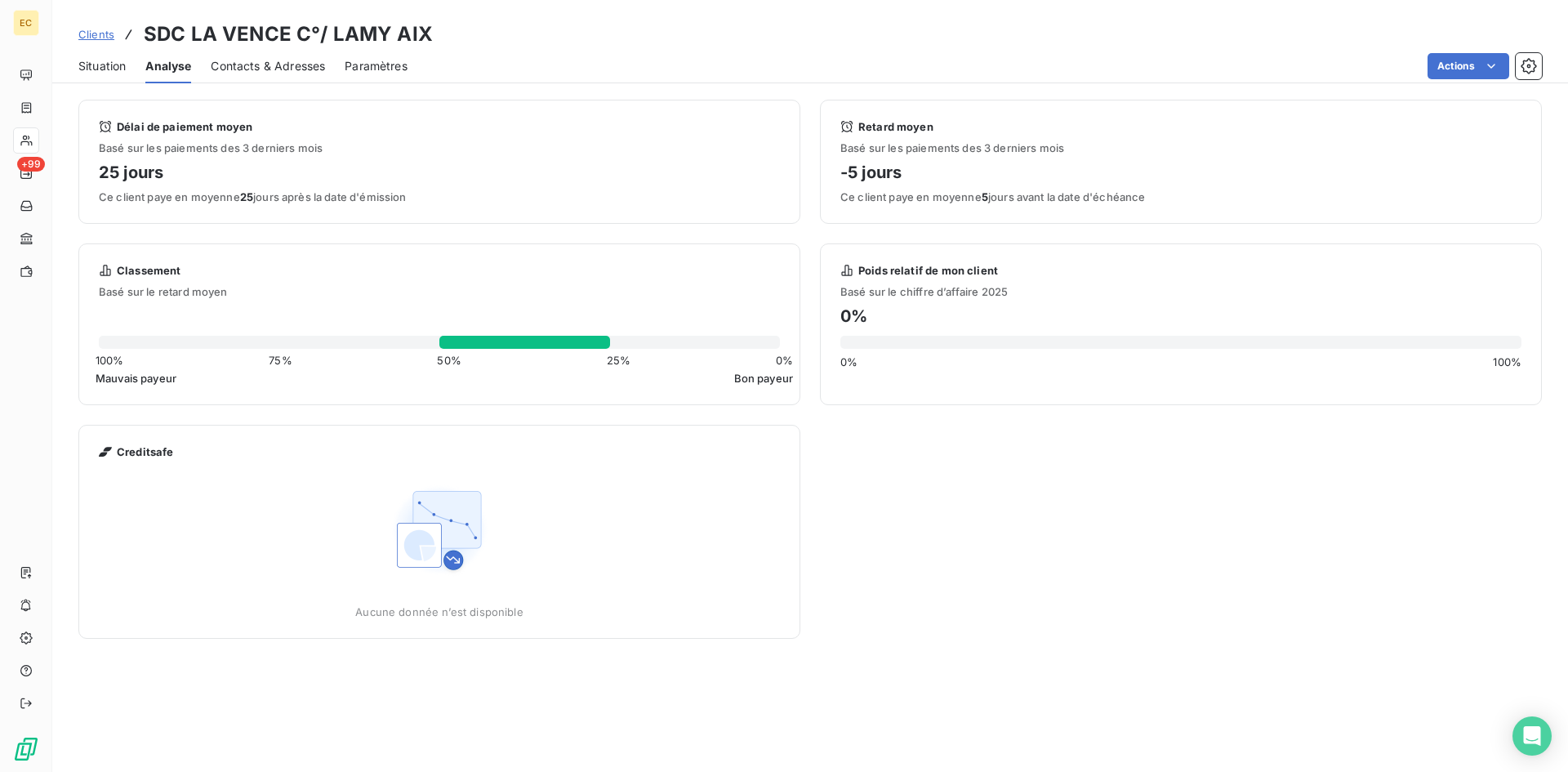
click at [280, 67] on span "Contacts & Adresses" at bounding box center [268, 66] width 114 height 16
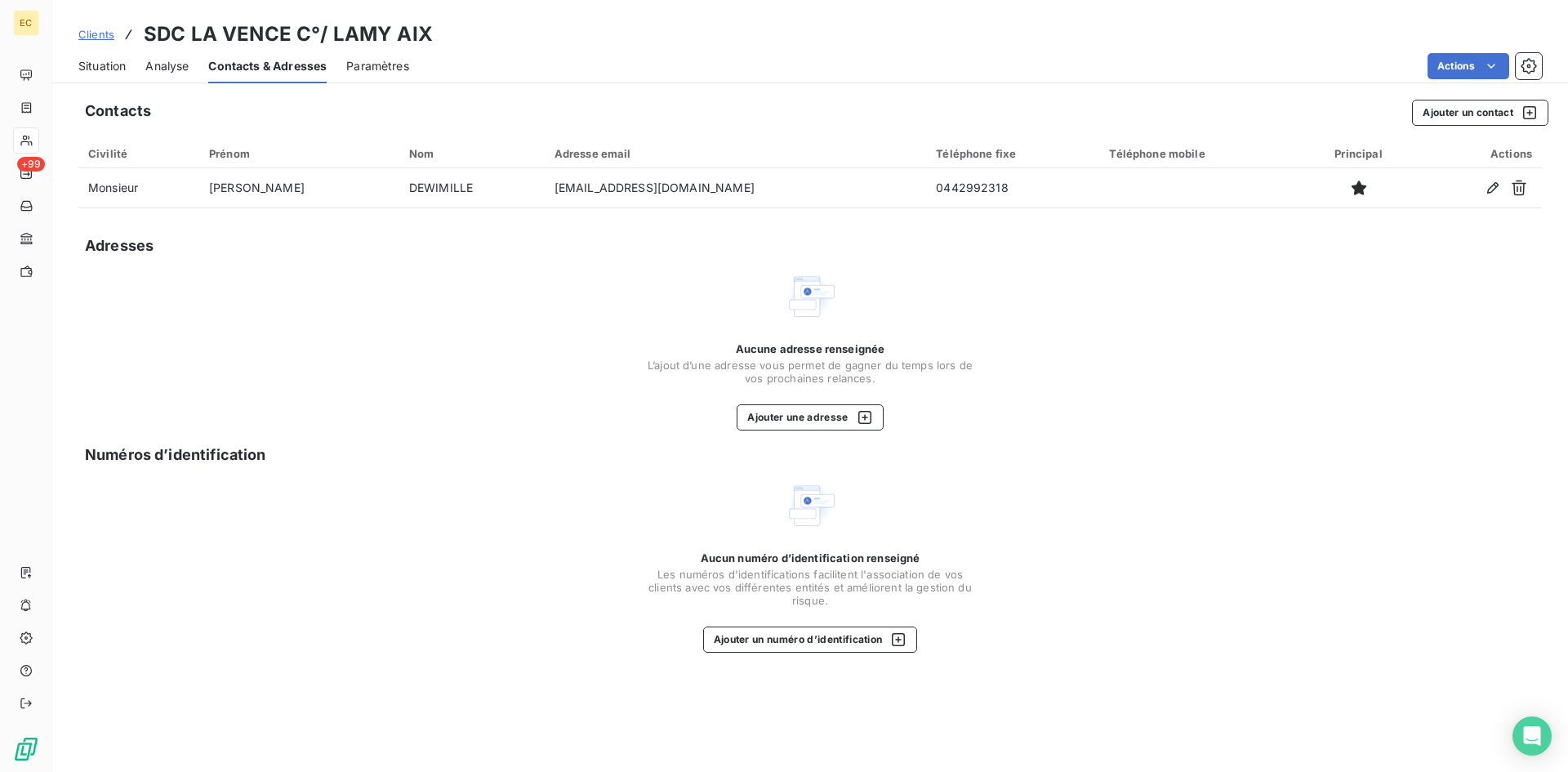
click at [385, 66] on span "Paramètres" at bounding box center [378, 66] width 63 height 16
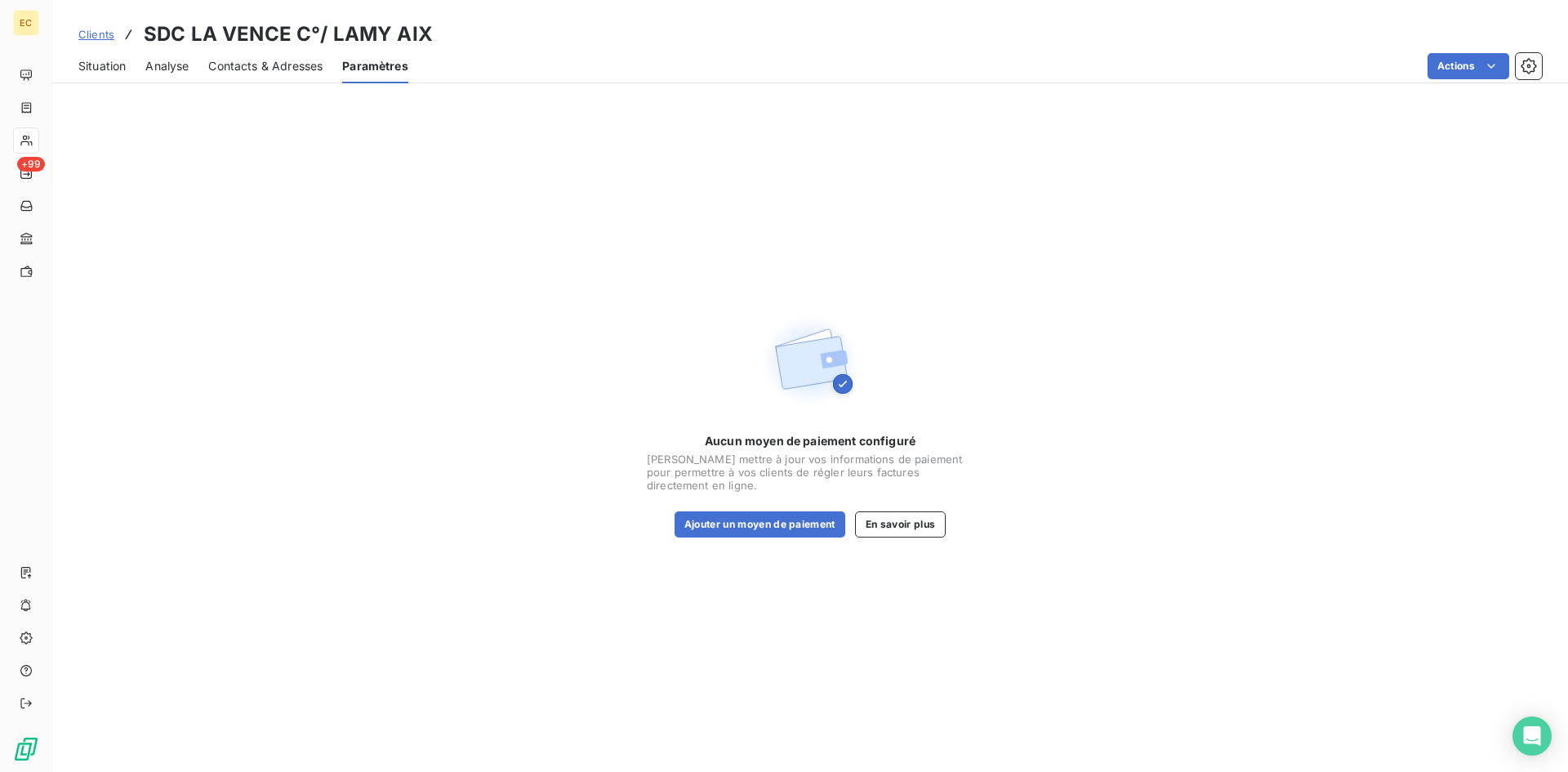
click at [94, 60] on span "Situation" at bounding box center [102, 66] width 47 height 16
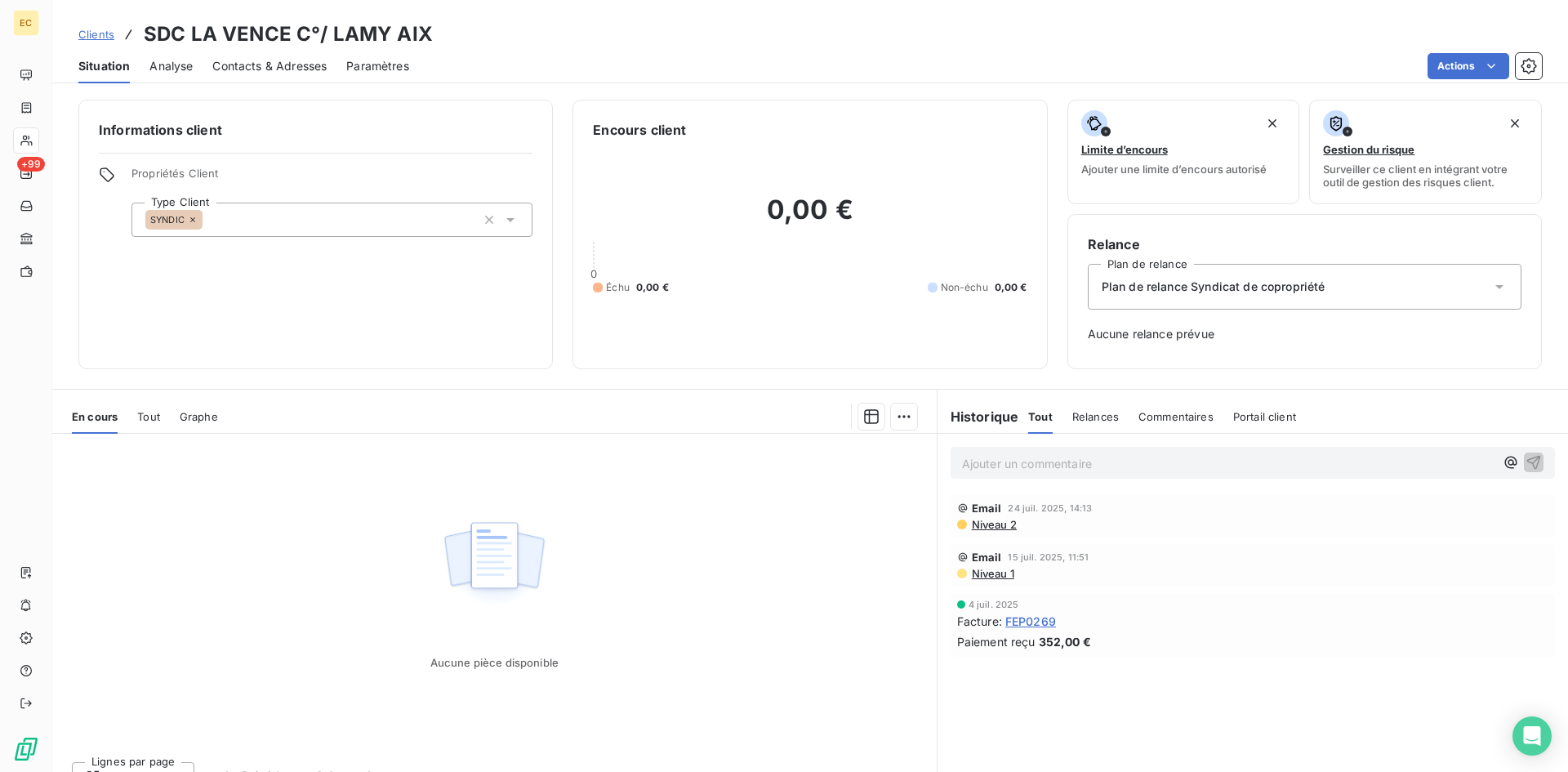
click at [159, 53] on div "Analyse" at bounding box center [171, 66] width 43 height 34
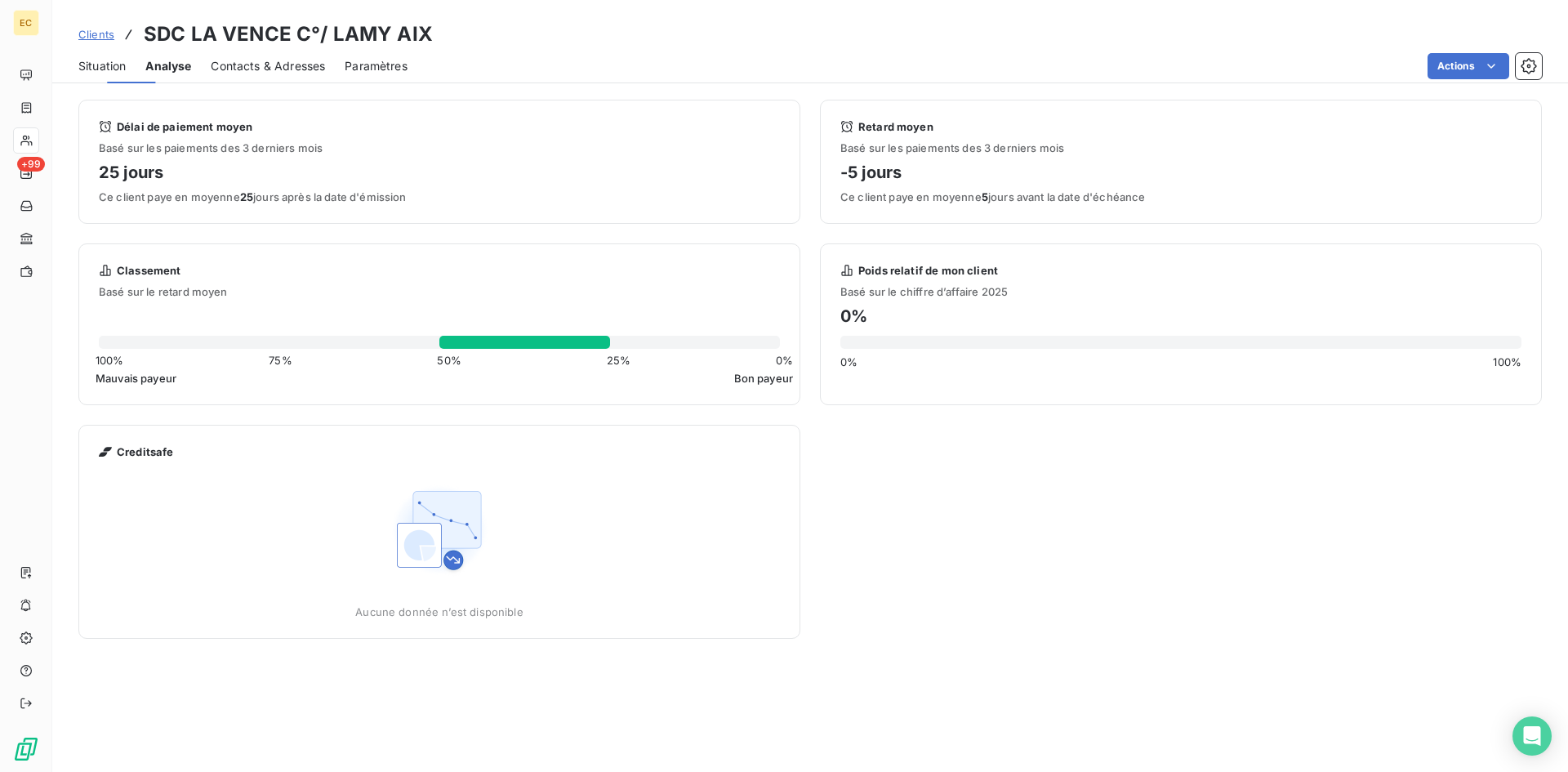
click at [162, 60] on span "Analyse" at bounding box center [168, 66] width 46 height 16
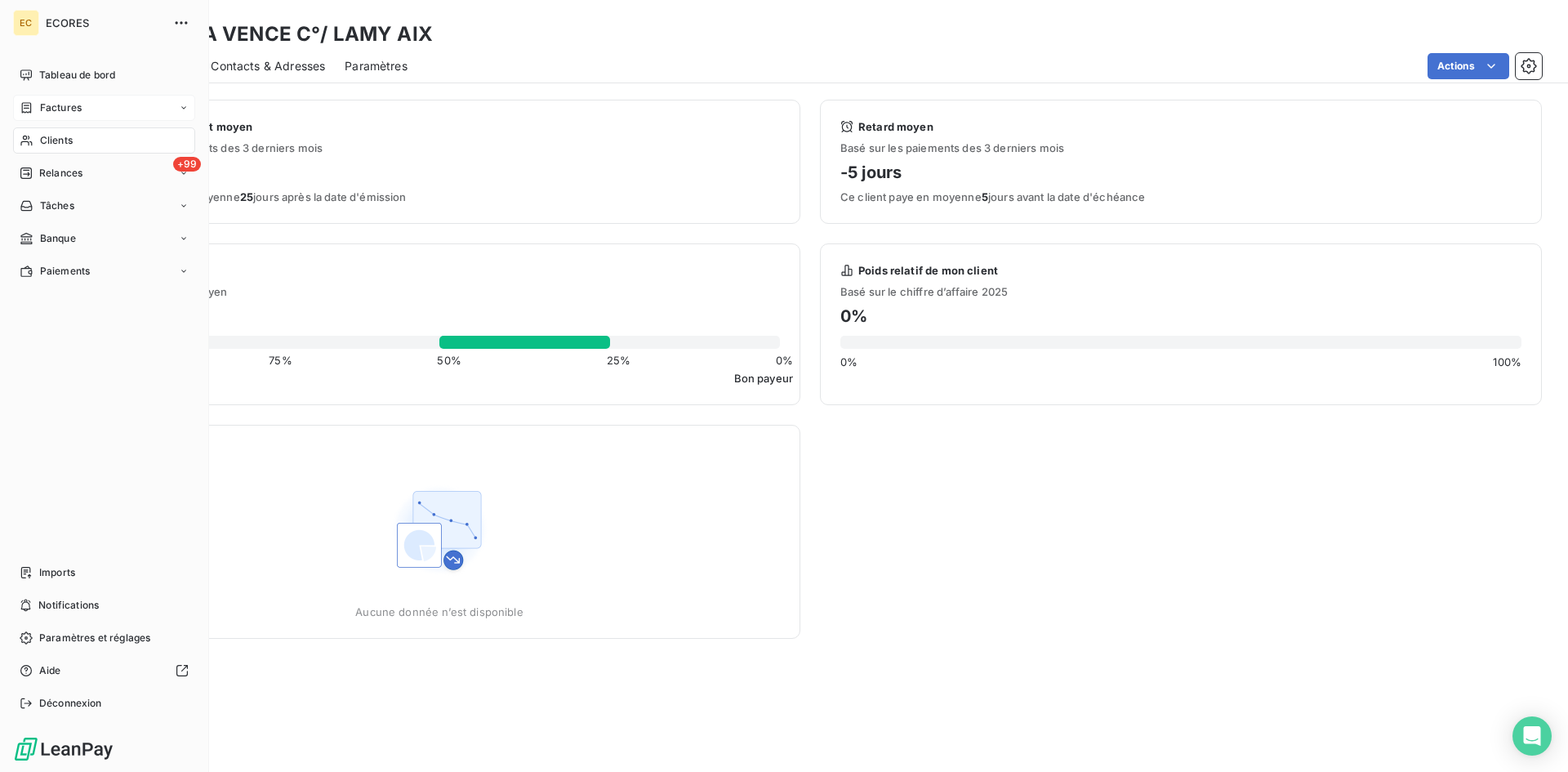
drag, startPoint x: 80, startPoint y: 100, endPoint x: 126, endPoint y: 105, distance: 46.3
click at [80, 100] on div "Factures" at bounding box center [105, 107] width 182 height 26
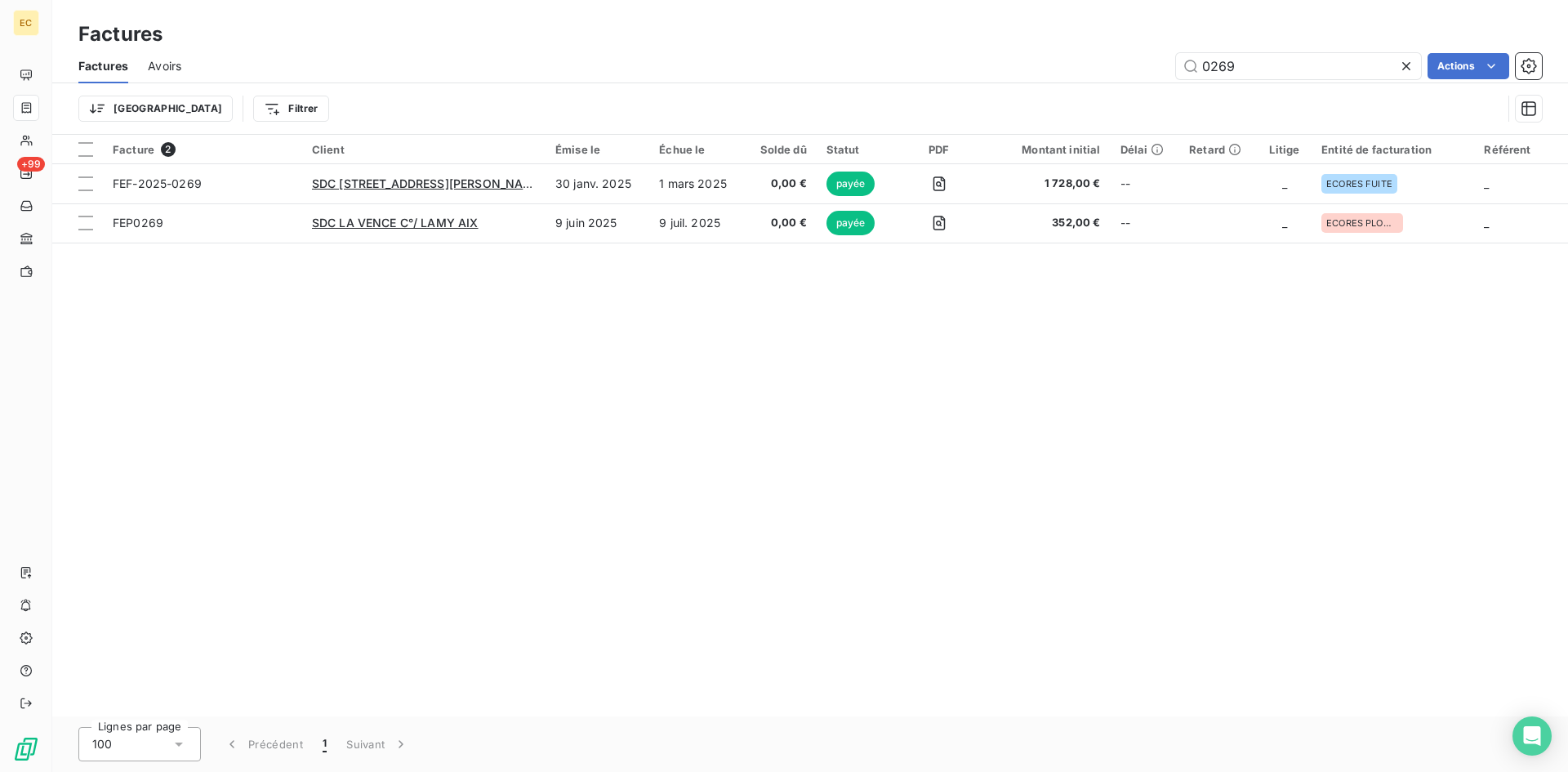
drag, startPoint x: 1250, startPoint y: 60, endPoint x: 1150, endPoint y: 72, distance: 100.7
click at [1150, 72] on div "0269 Actions" at bounding box center [871, 65] width 1341 height 26
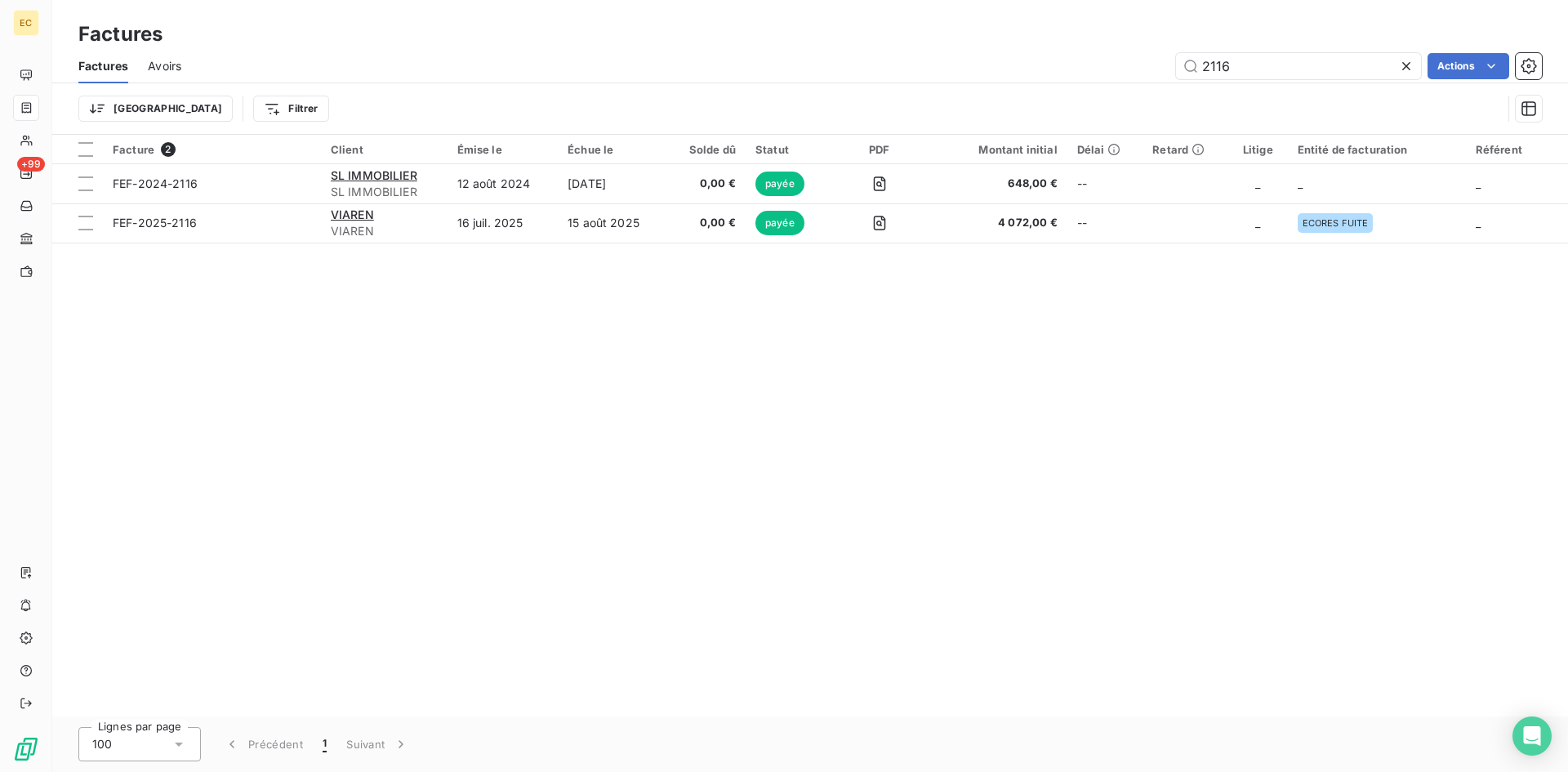
type input "2116"
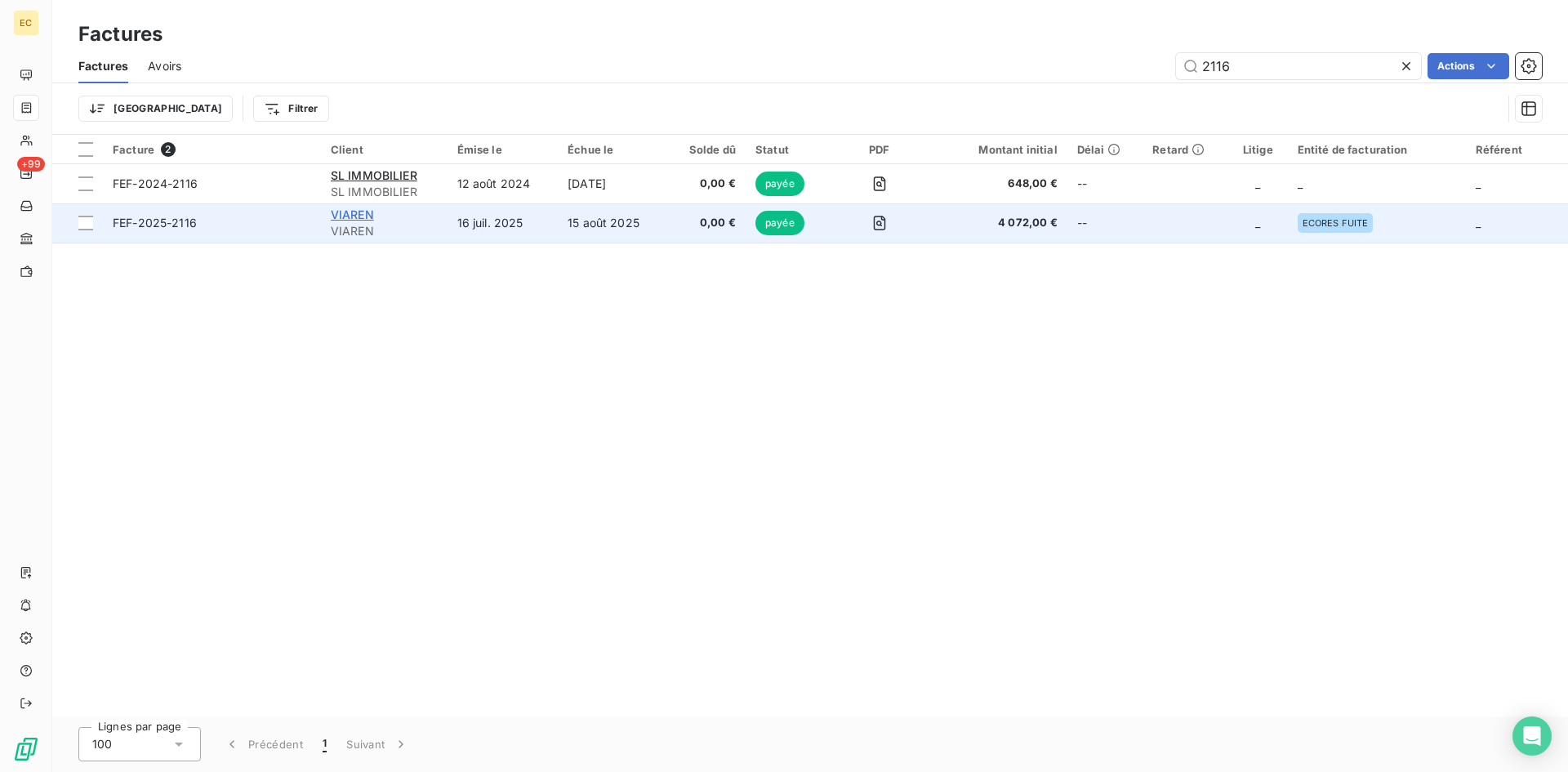
click at [355, 218] on span "VIAREN" at bounding box center [352, 214] width 43 height 14
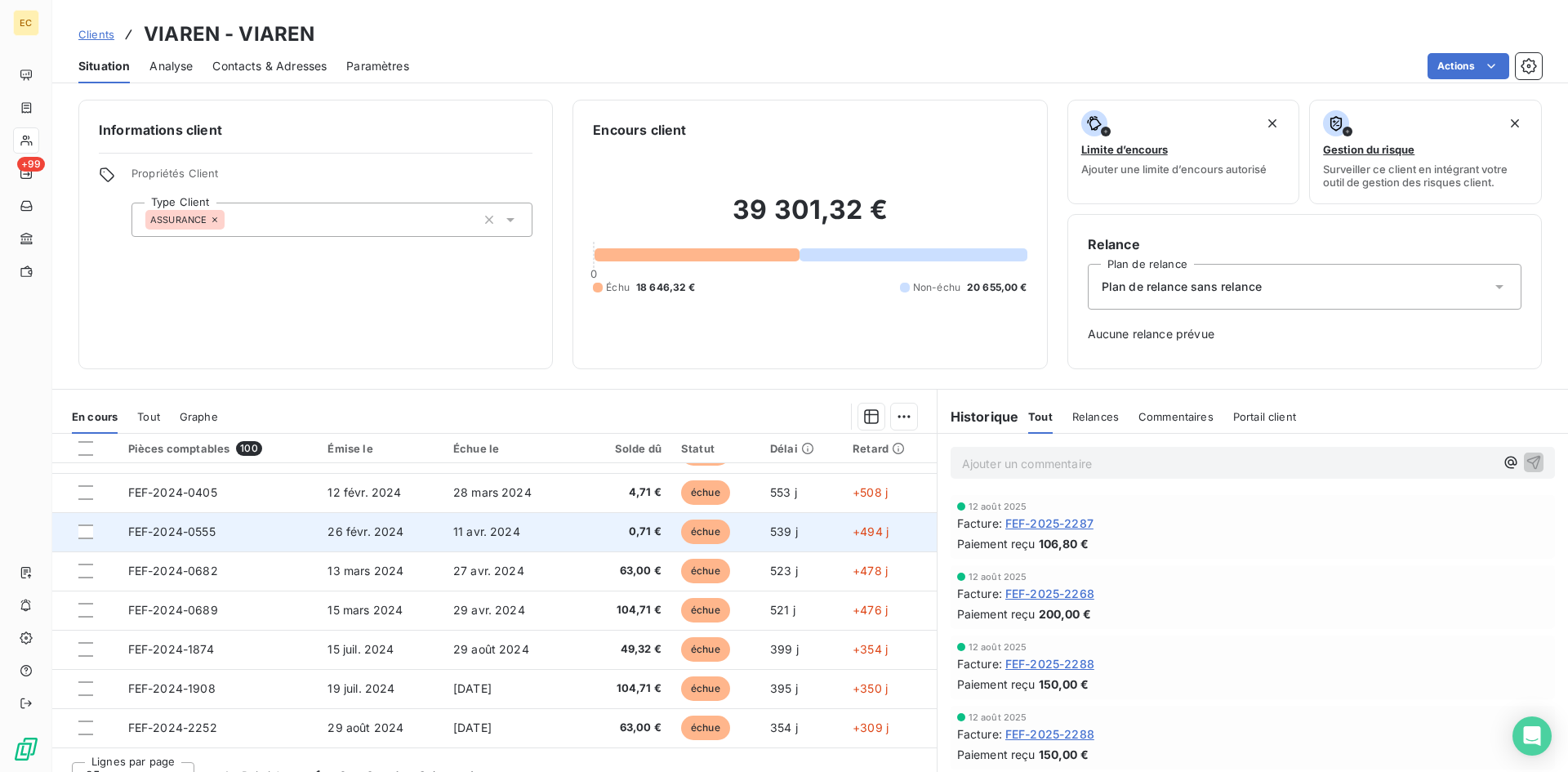
scroll to position [25, 0]
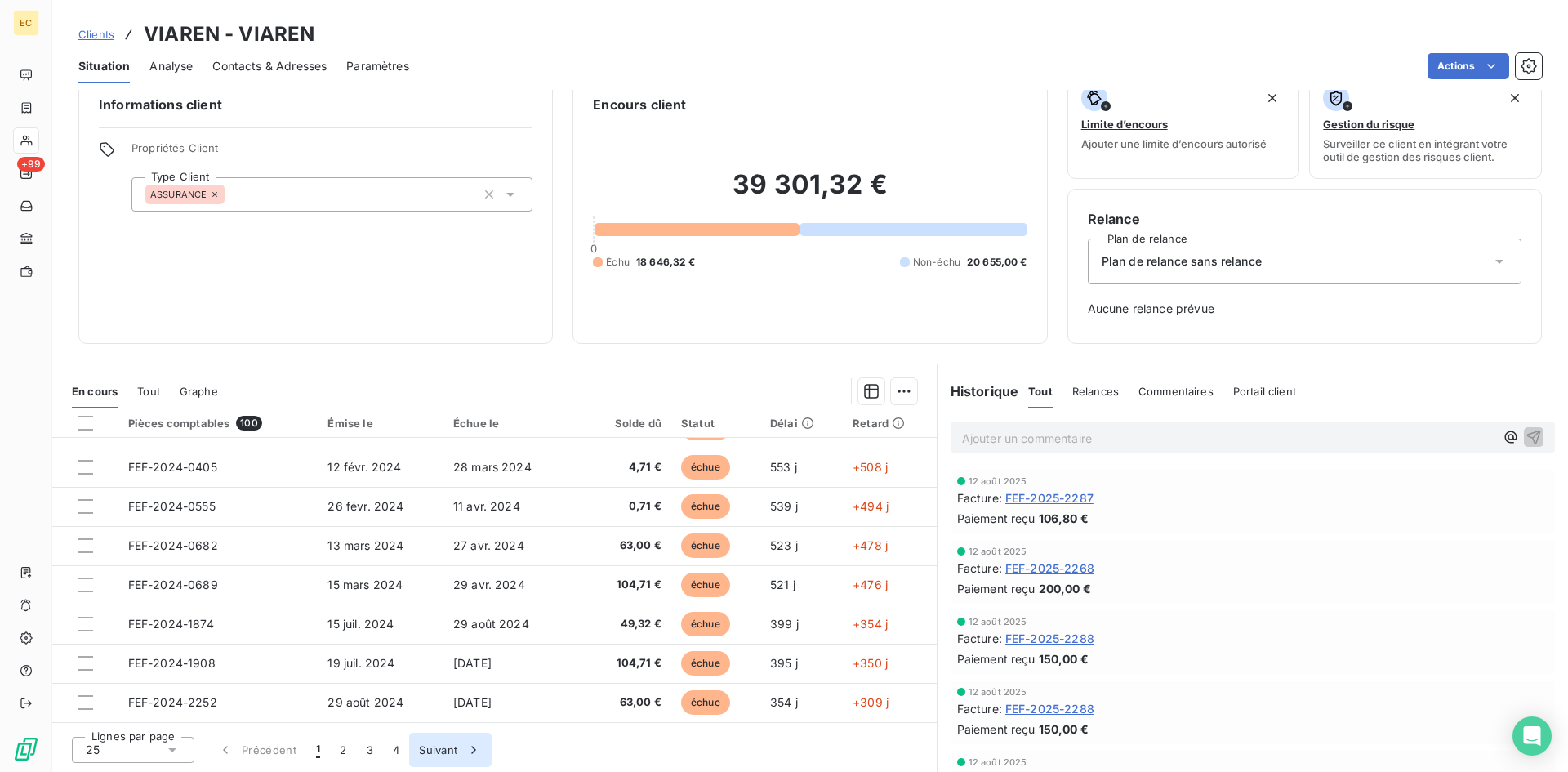
click at [457, 751] on div "button" at bounding box center [469, 750] width 24 height 16
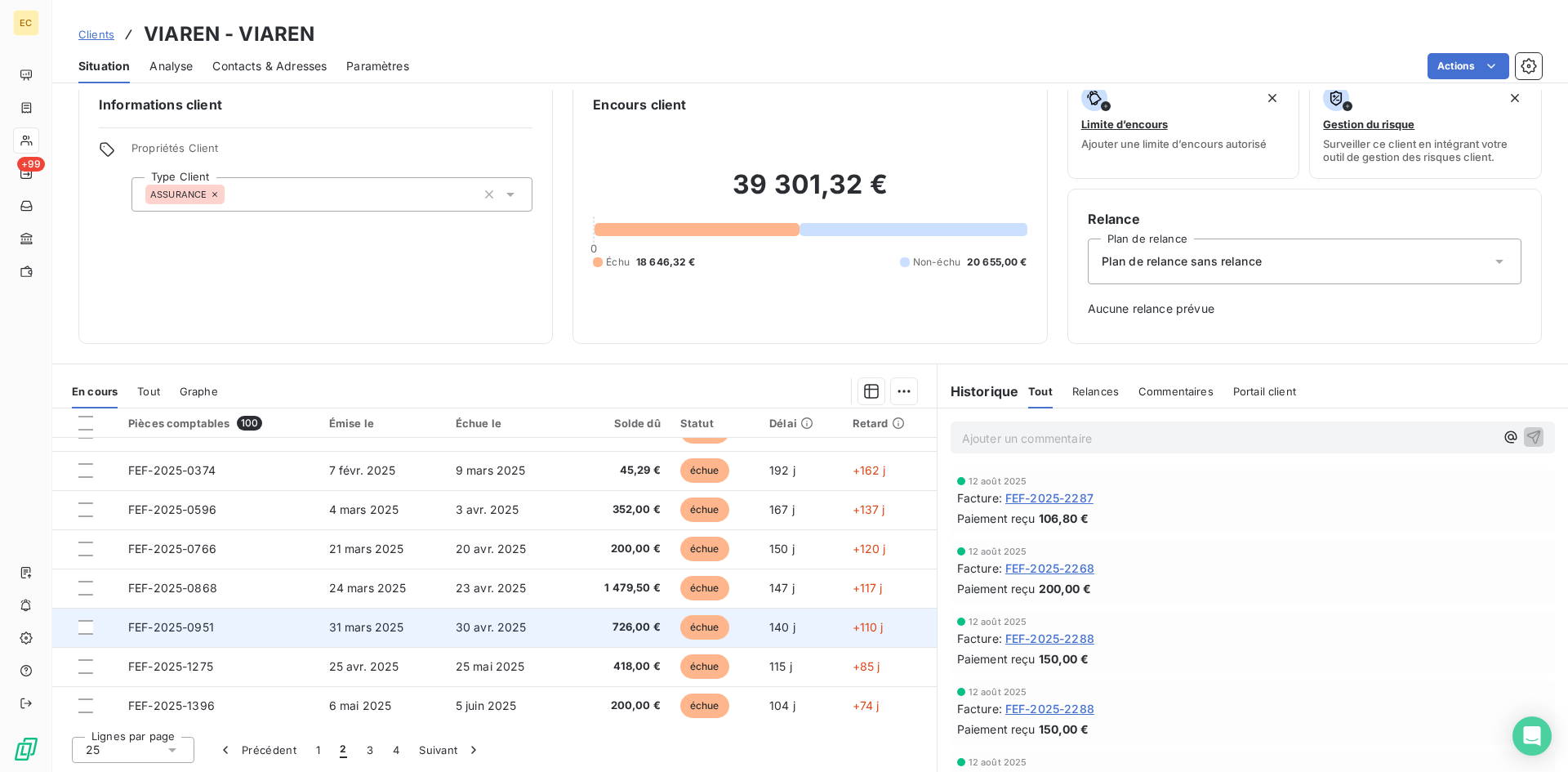
scroll to position [696, 0]
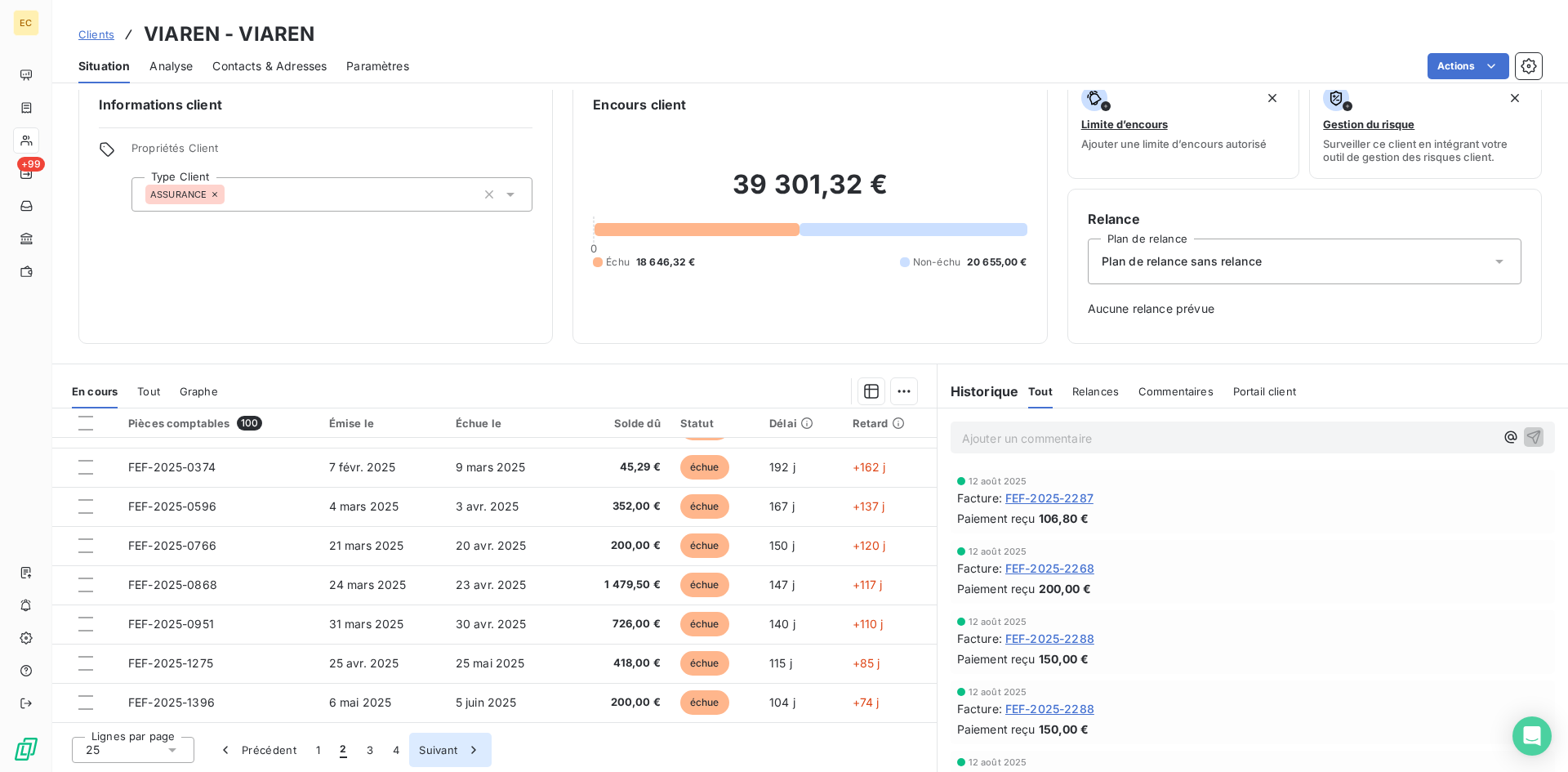
click at [442, 746] on button "Suivant" at bounding box center [450, 750] width 82 height 34
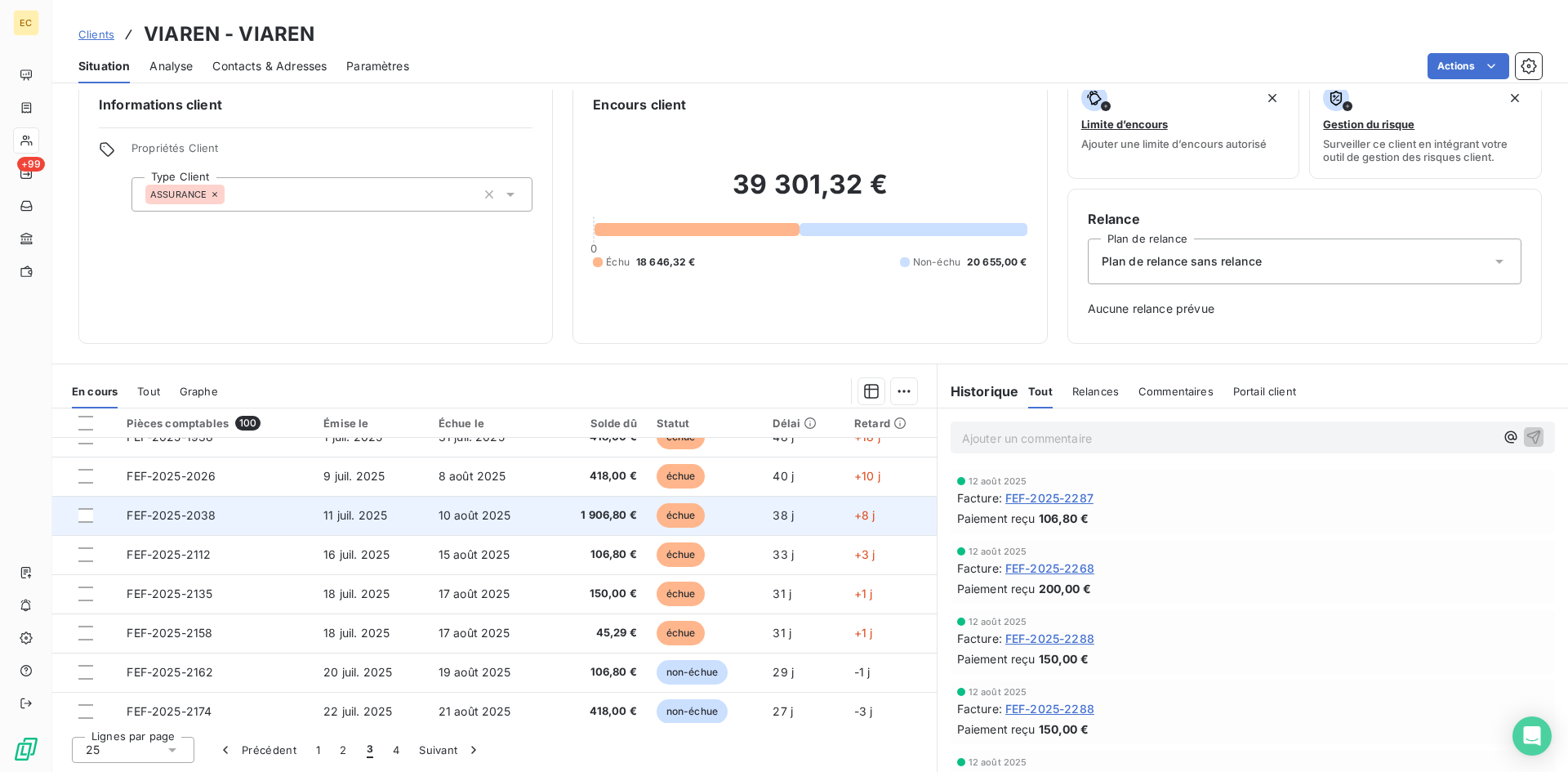
scroll to position [206, 0]
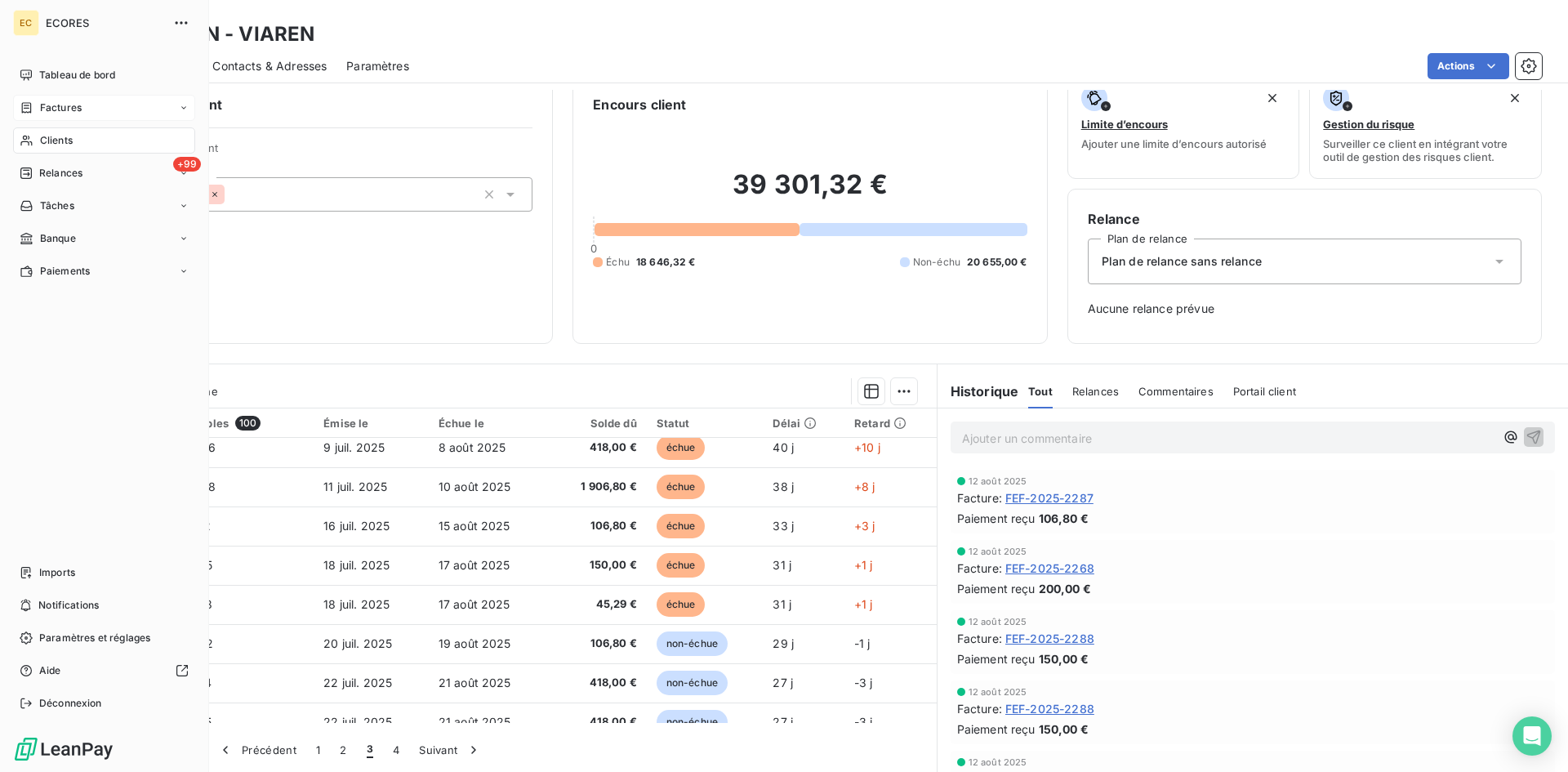
click at [89, 103] on div "Factures" at bounding box center [105, 107] width 182 height 26
